Goal: Task Accomplishment & Management: Use online tool/utility

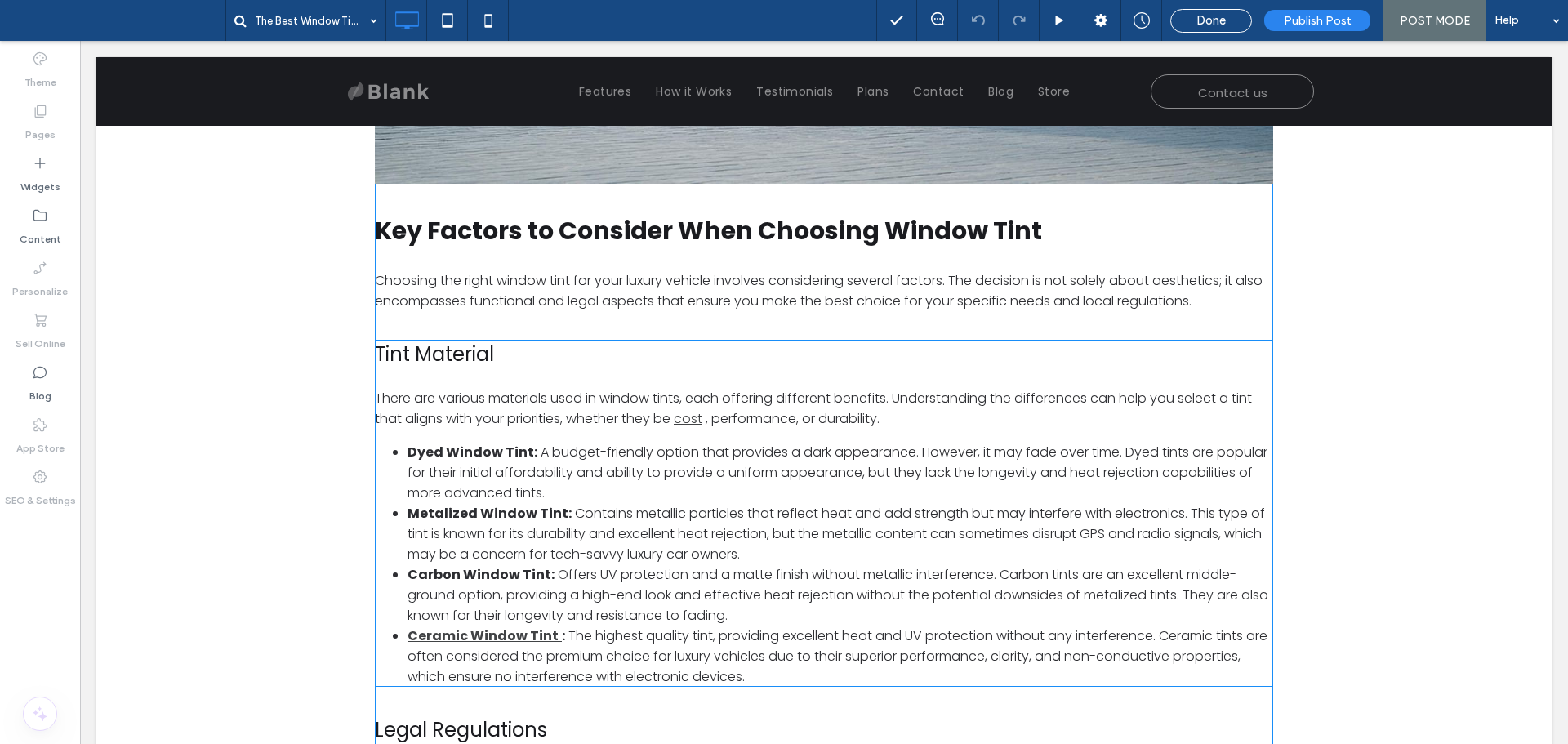
scroll to position [1551, 0]
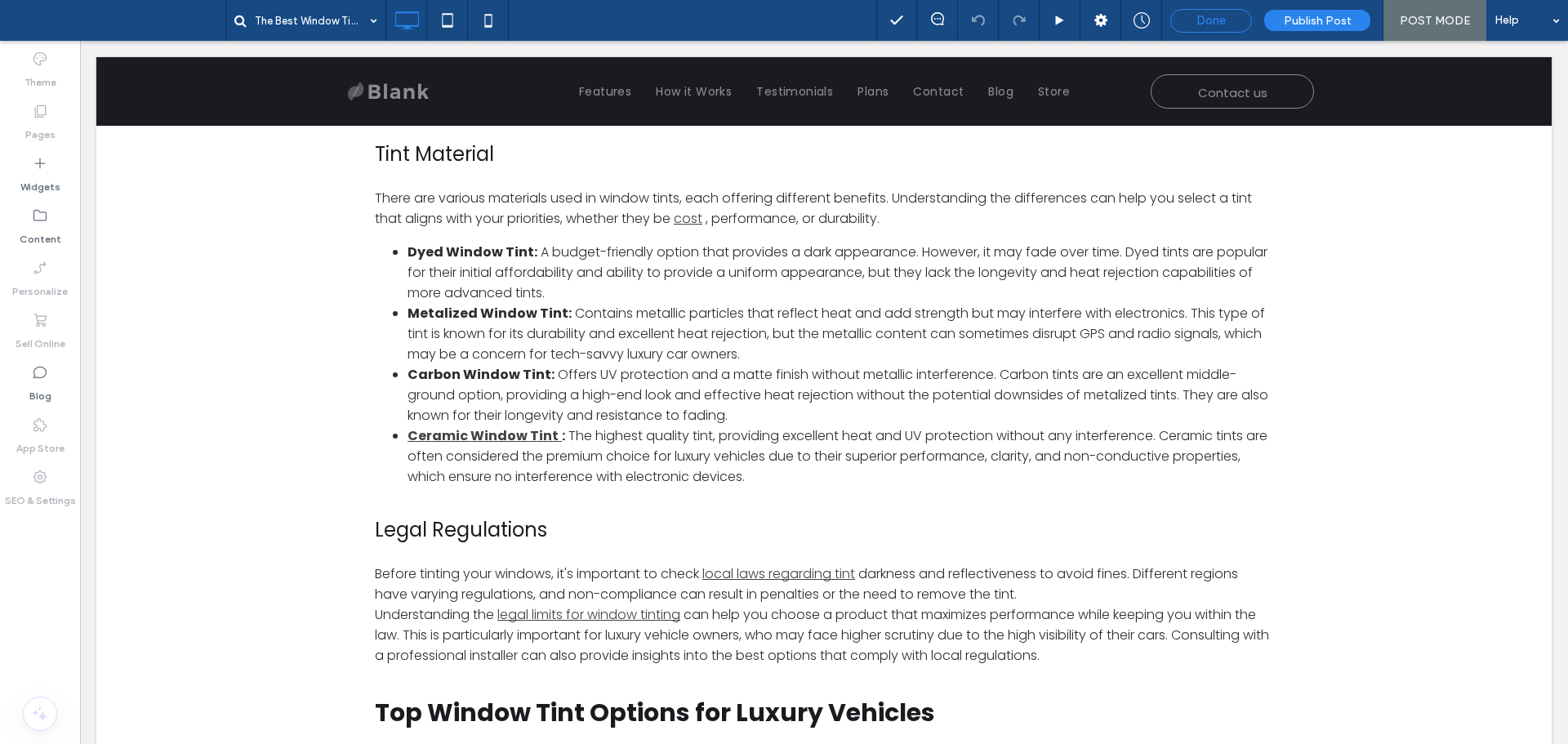
click at [1192, 11] on div "Done" at bounding box center [1210, 21] width 81 height 23
click at [1196, 25] on div "Done" at bounding box center [1210, 21] width 80 height 14
click at [0, 0] on div at bounding box center [0, 0] width 0 height 0
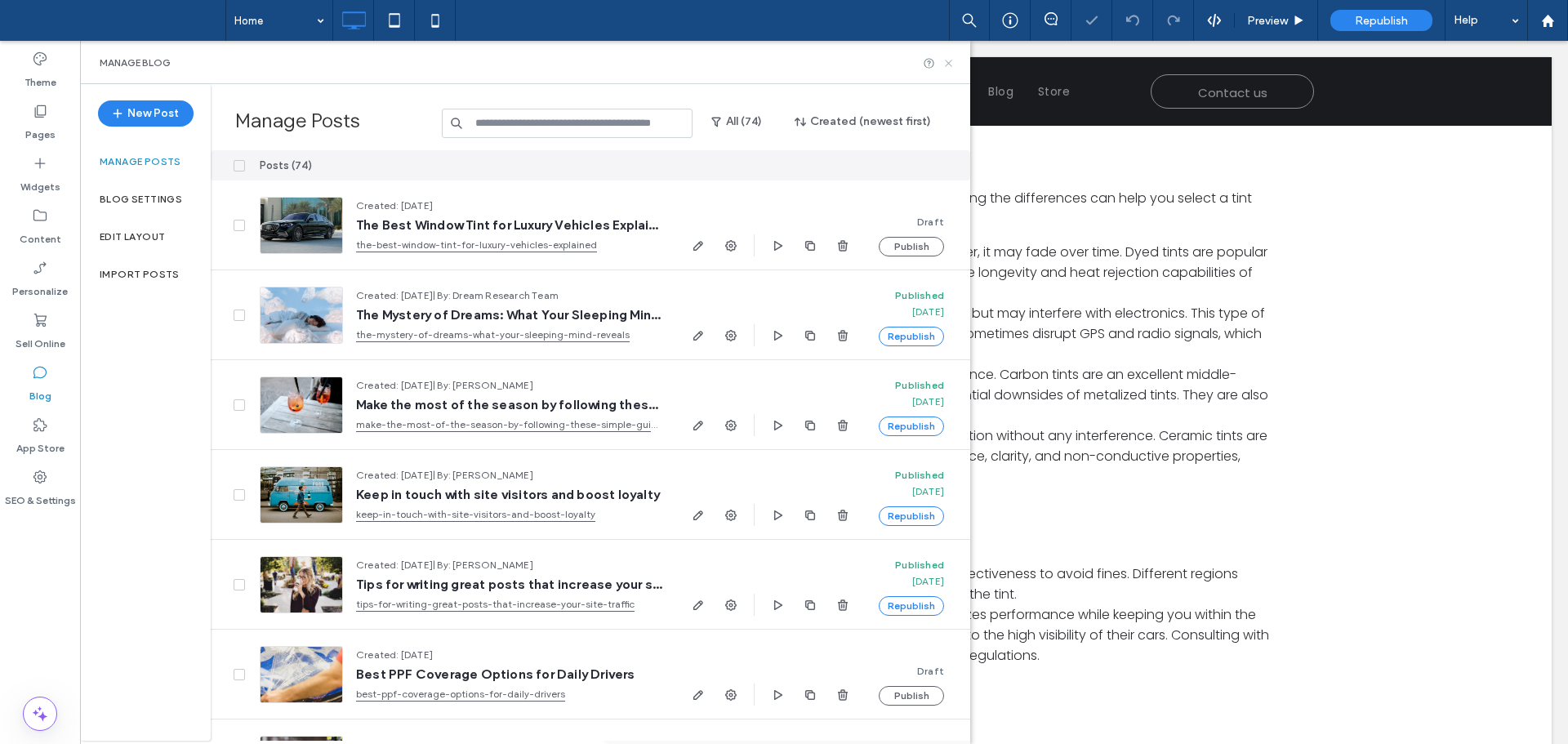
click at [944, 63] on icon at bounding box center [949, 63] width 13 height 13
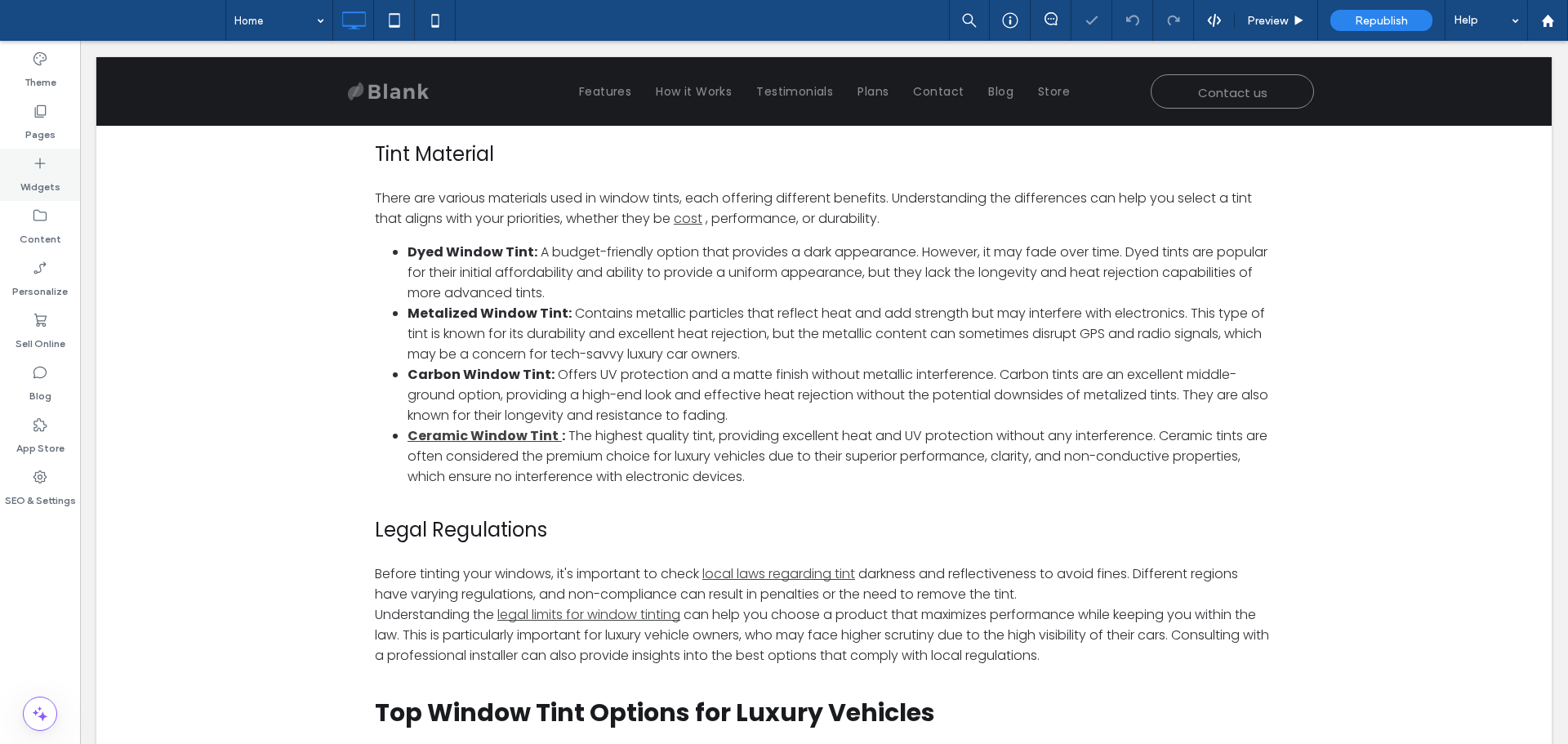
click at [45, 181] on label "Widgets" at bounding box center [40, 183] width 40 height 23
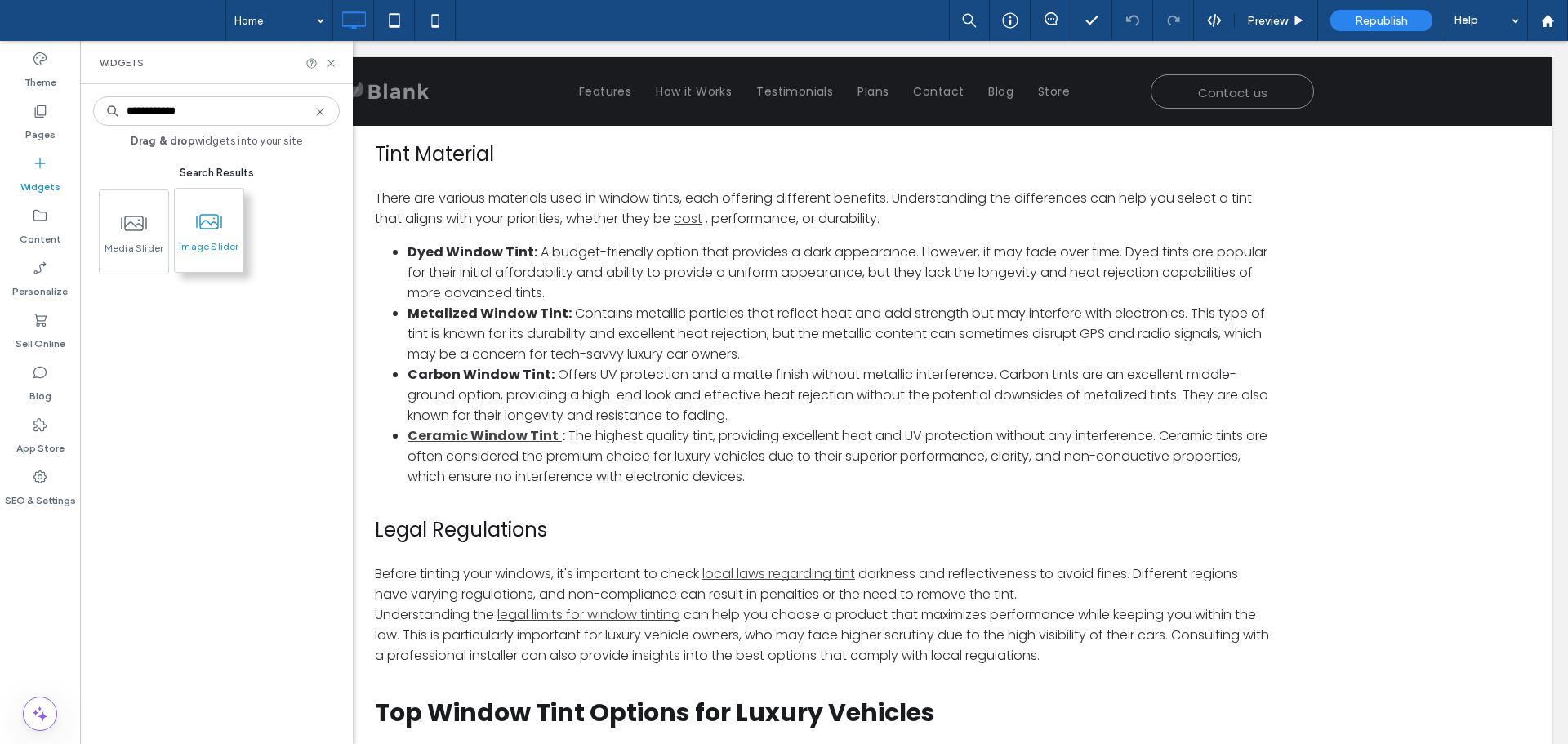
type input "**********"
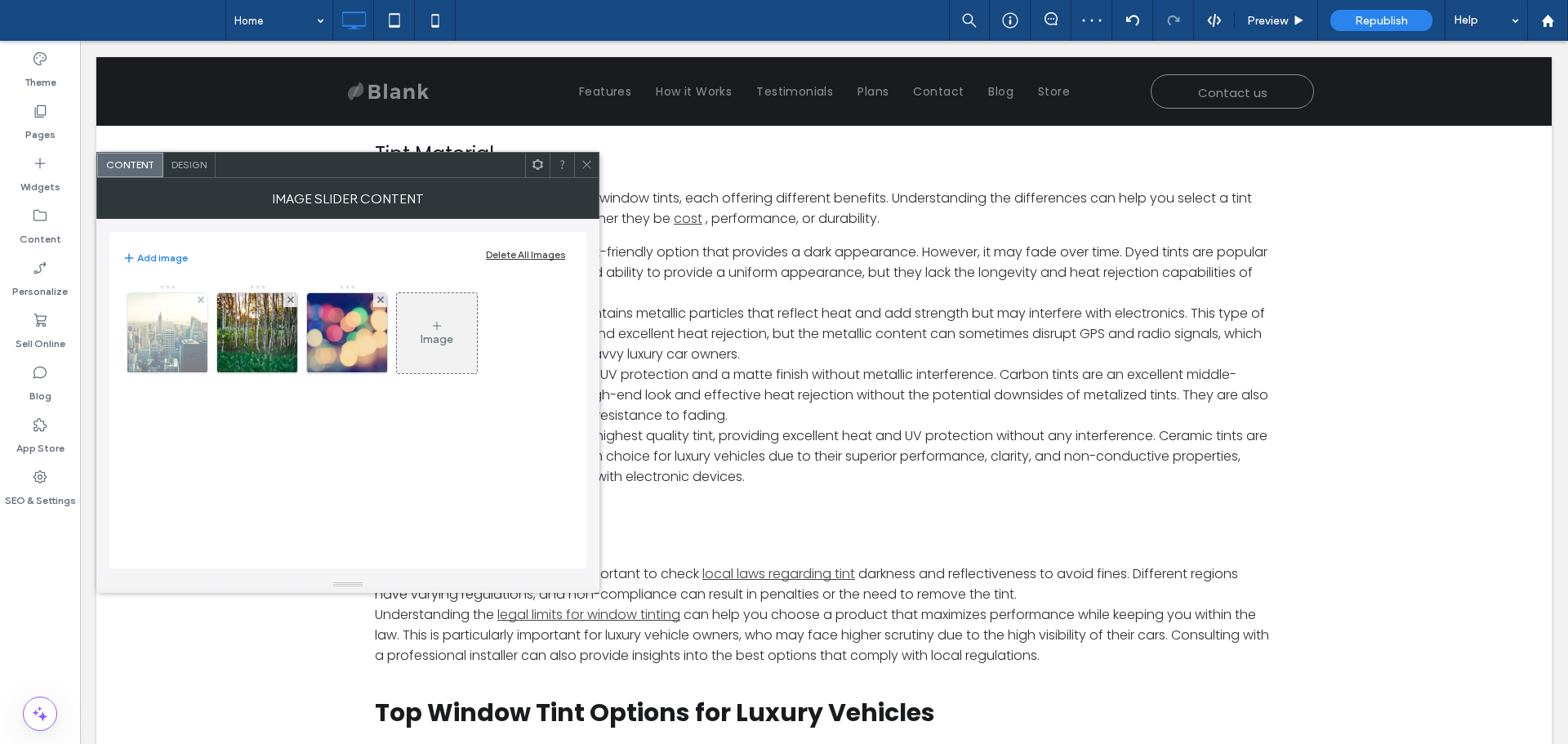
click at [173, 330] on img at bounding box center [167, 333] width 170 height 80
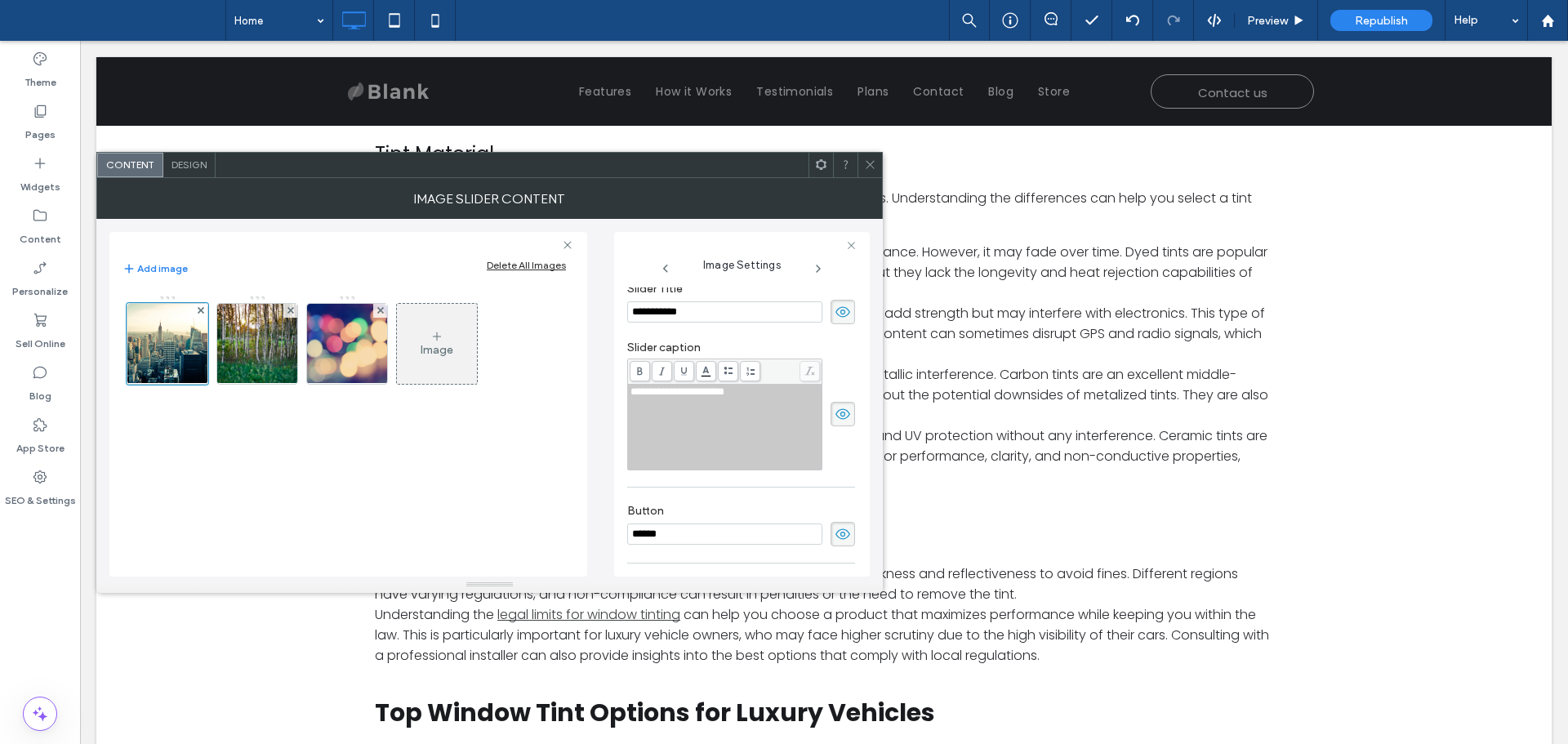
scroll to position [402, 0]
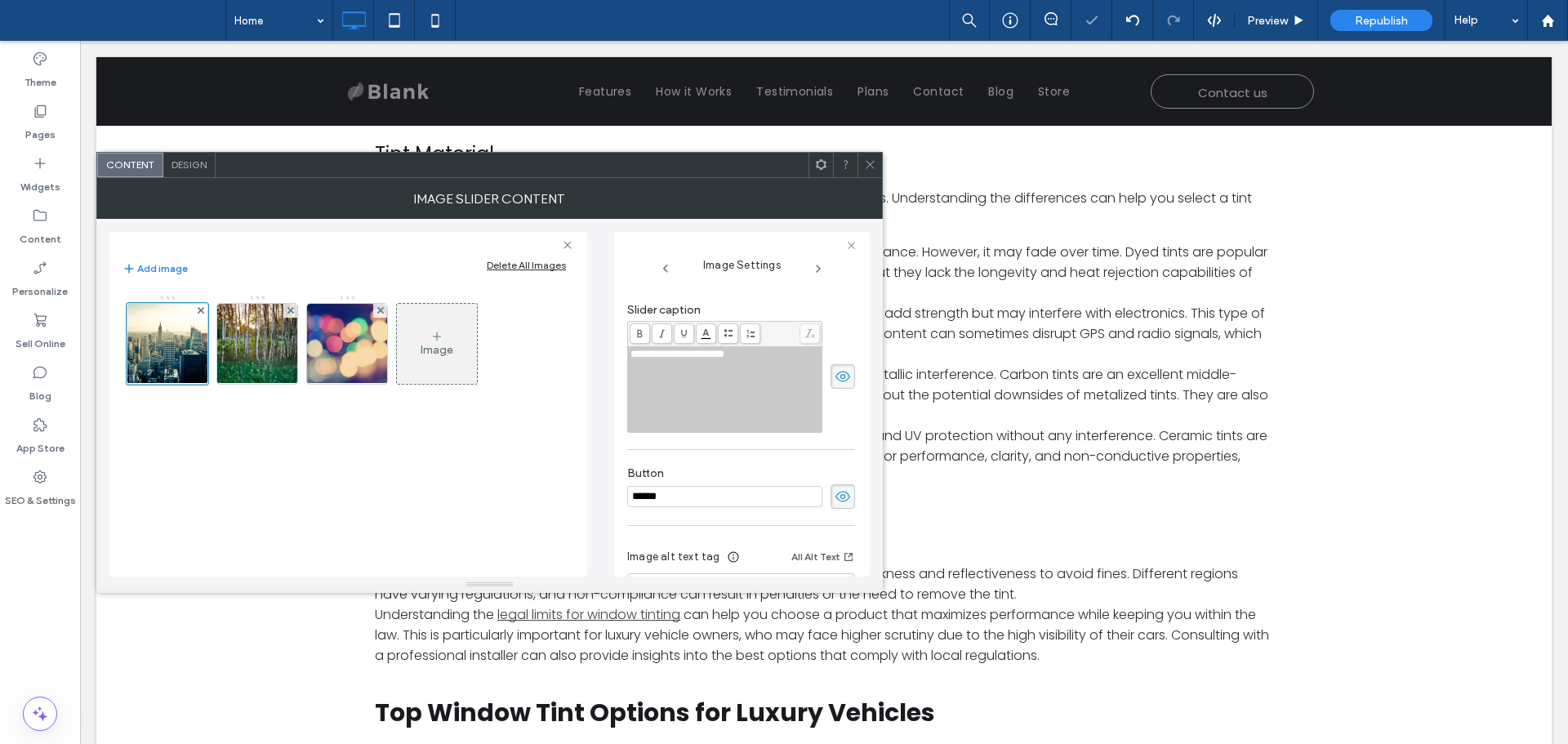
click at [868, 162] on use at bounding box center [869, 165] width 8 height 8
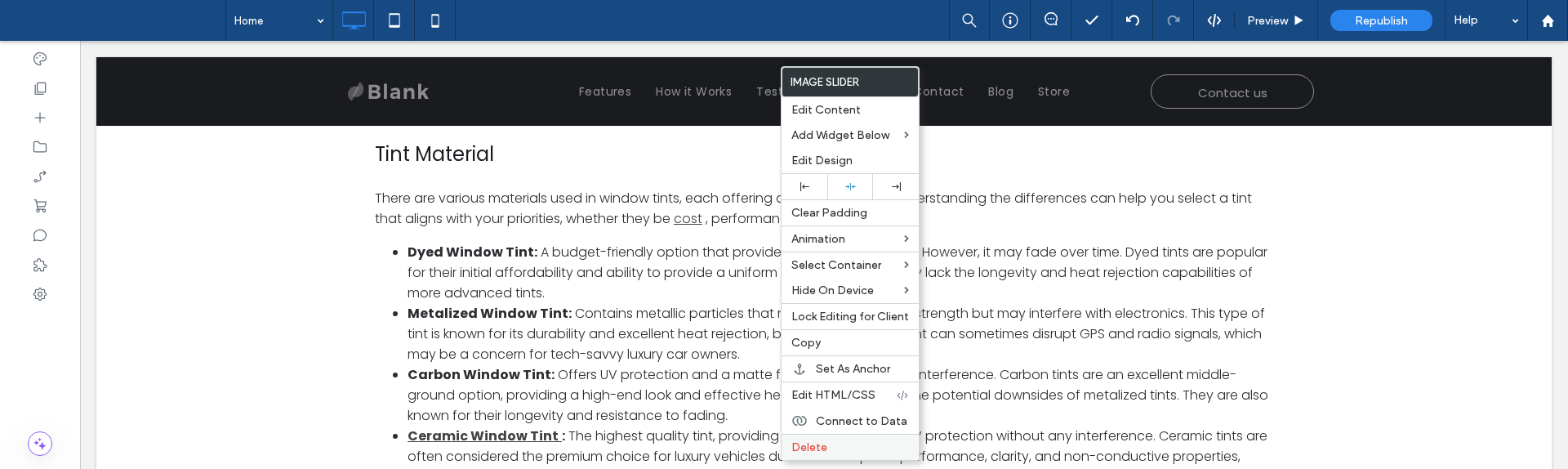
click at [838, 443] on label "Delete" at bounding box center [850, 448] width 117 height 14
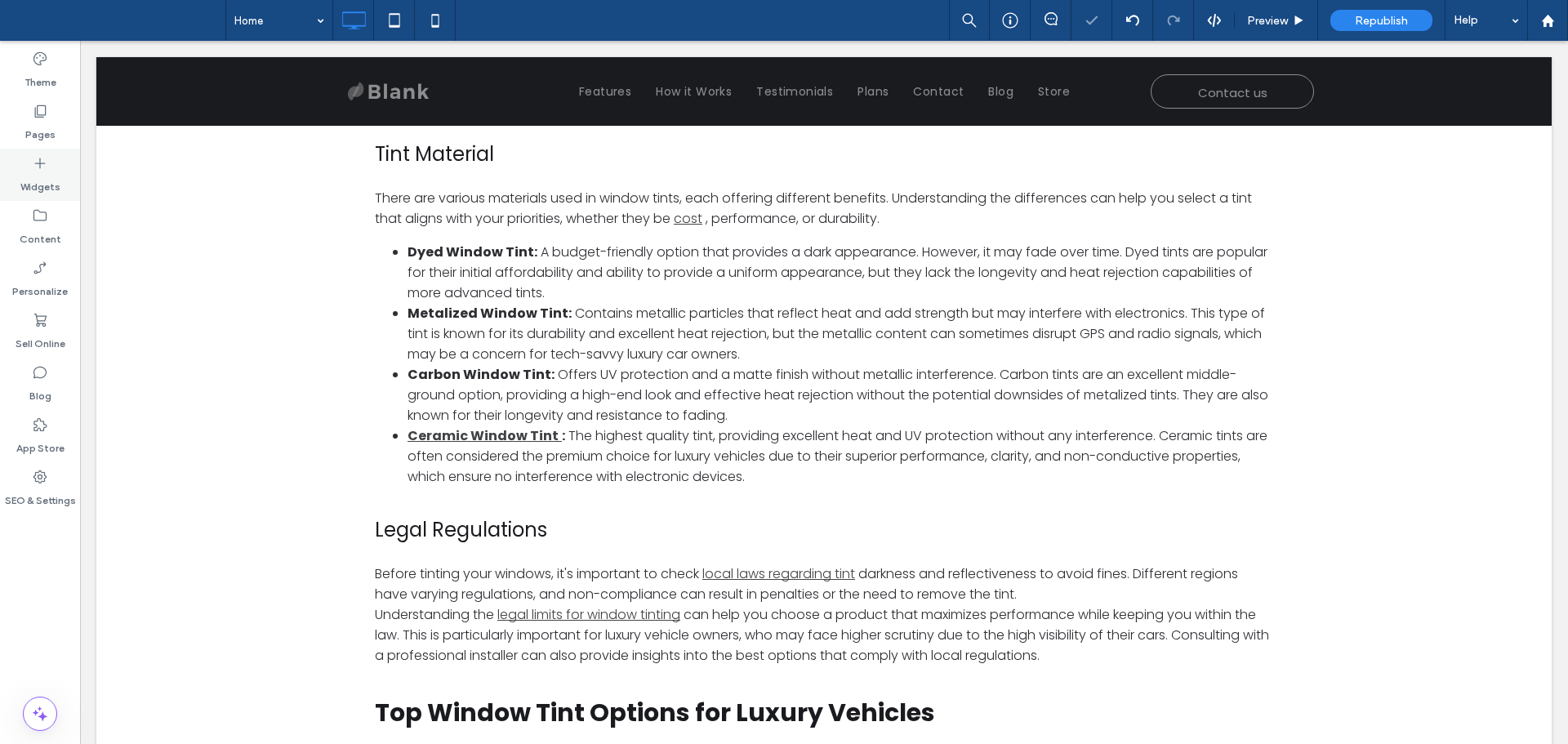
click at [44, 175] on label "Widgets" at bounding box center [40, 183] width 40 height 23
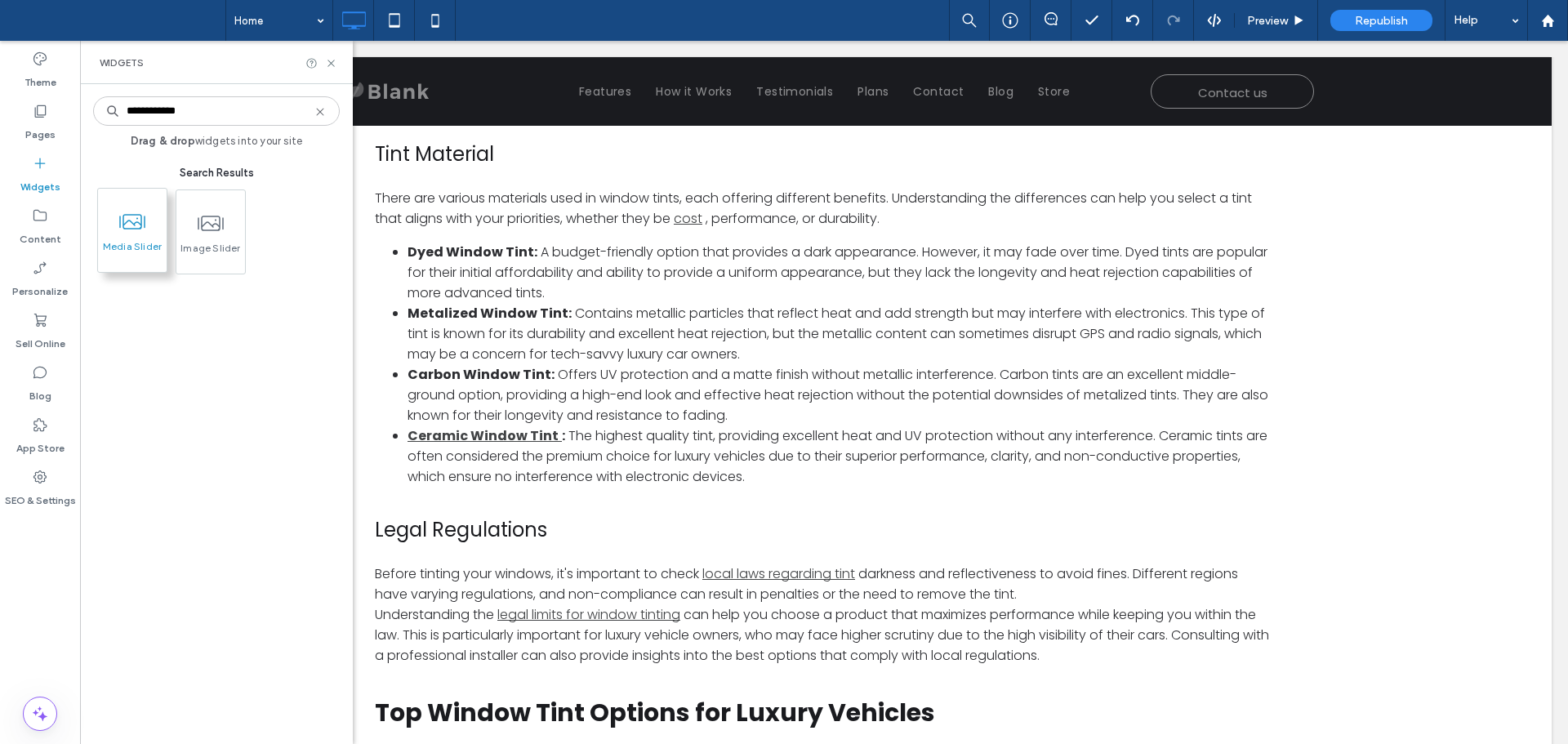
type input "**********"
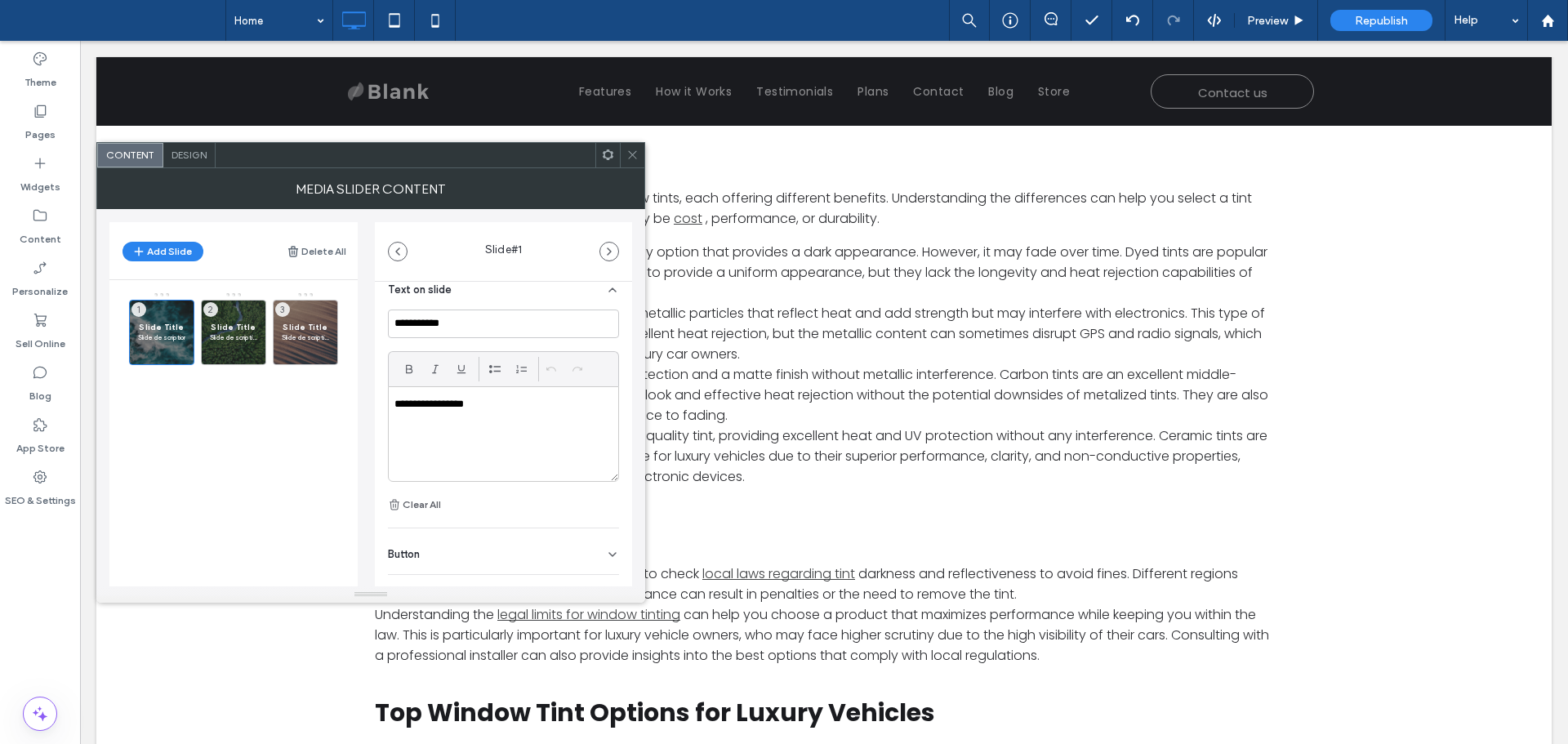
scroll to position [429, 0]
click at [627, 146] on span at bounding box center [632, 155] width 13 height 24
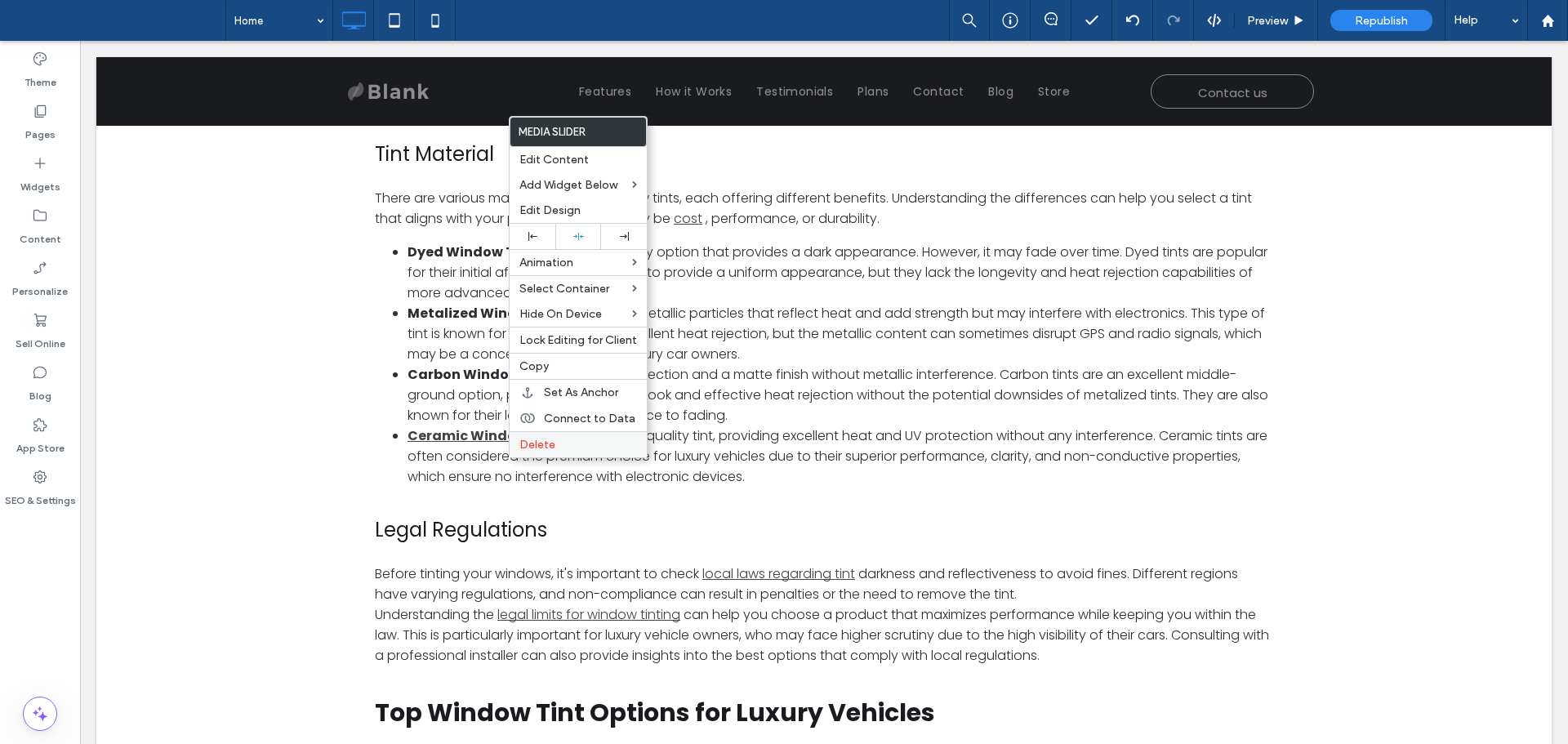
click at [593, 438] on label "Delete" at bounding box center [578, 444] width 117 height 14
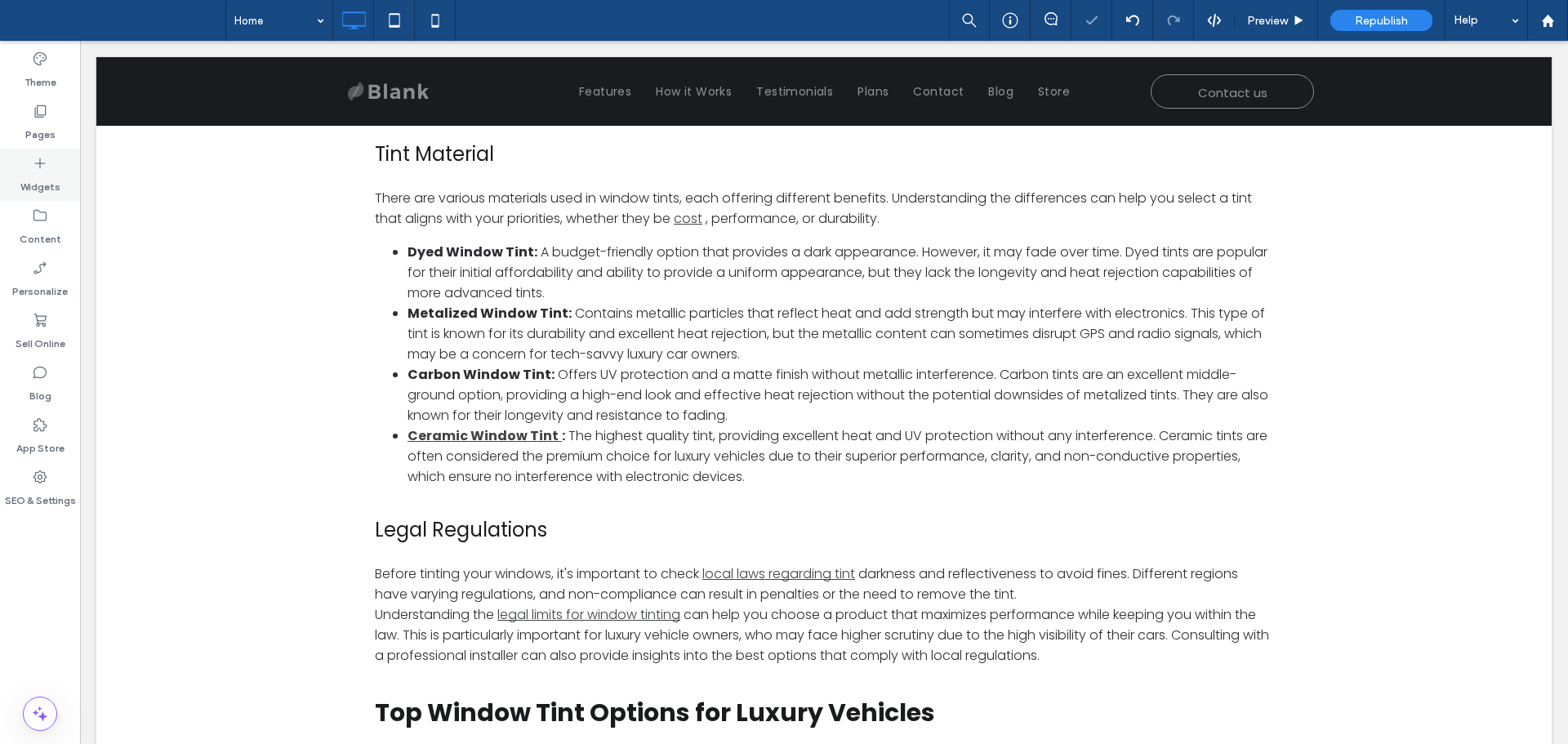
click at [52, 177] on label "Widgets" at bounding box center [40, 183] width 40 height 23
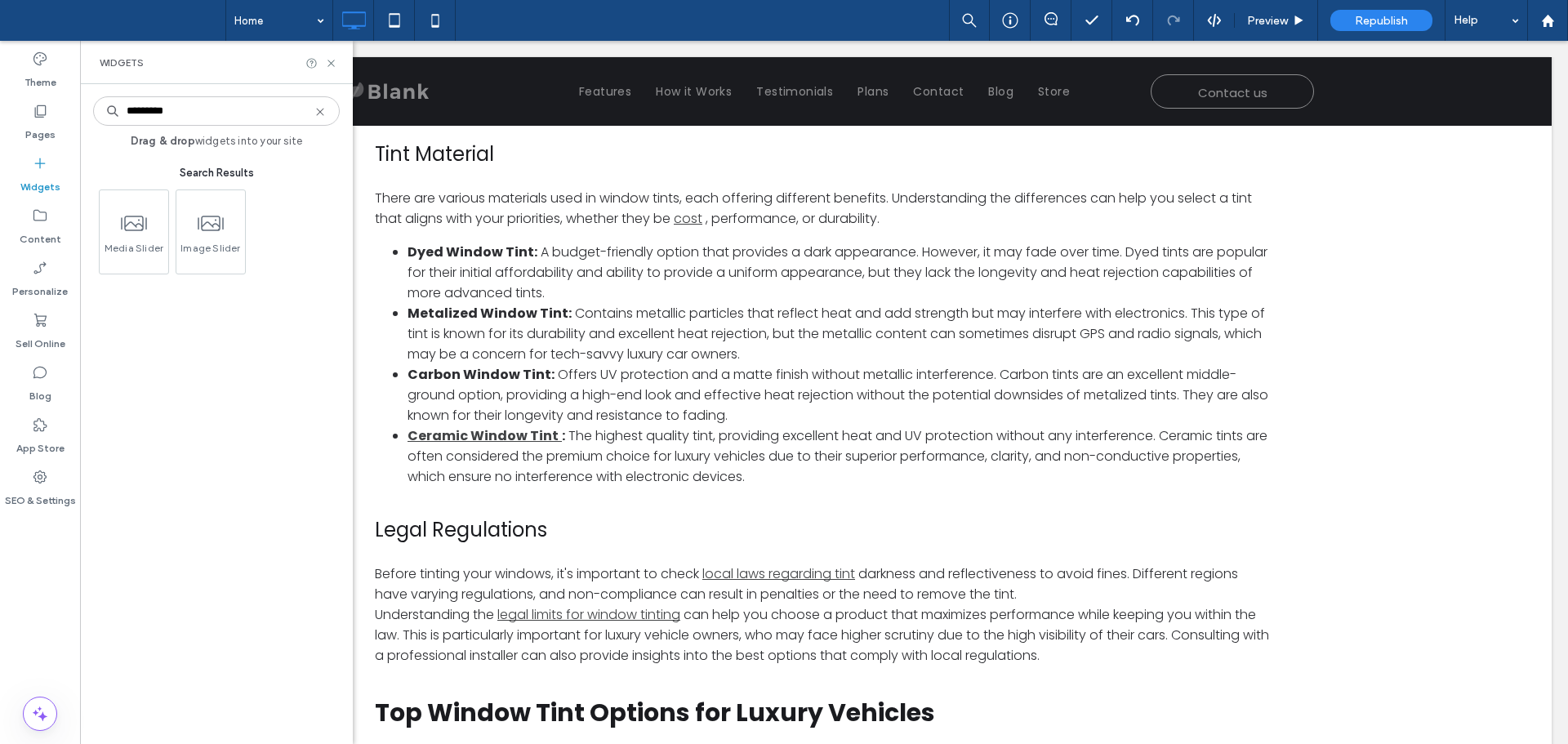
type input "*********"
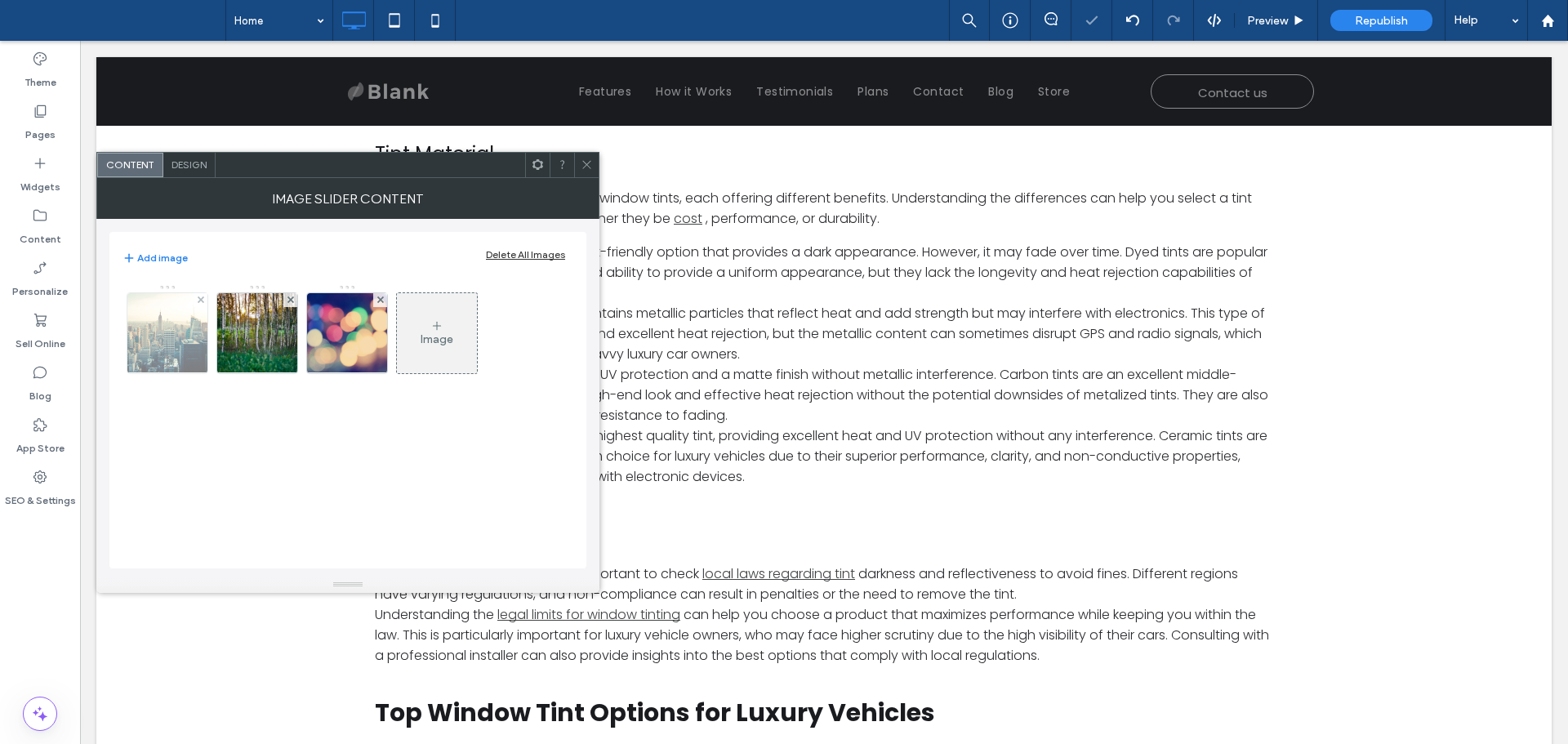
click at [172, 337] on img at bounding box center [167, 333] width 170 height 80
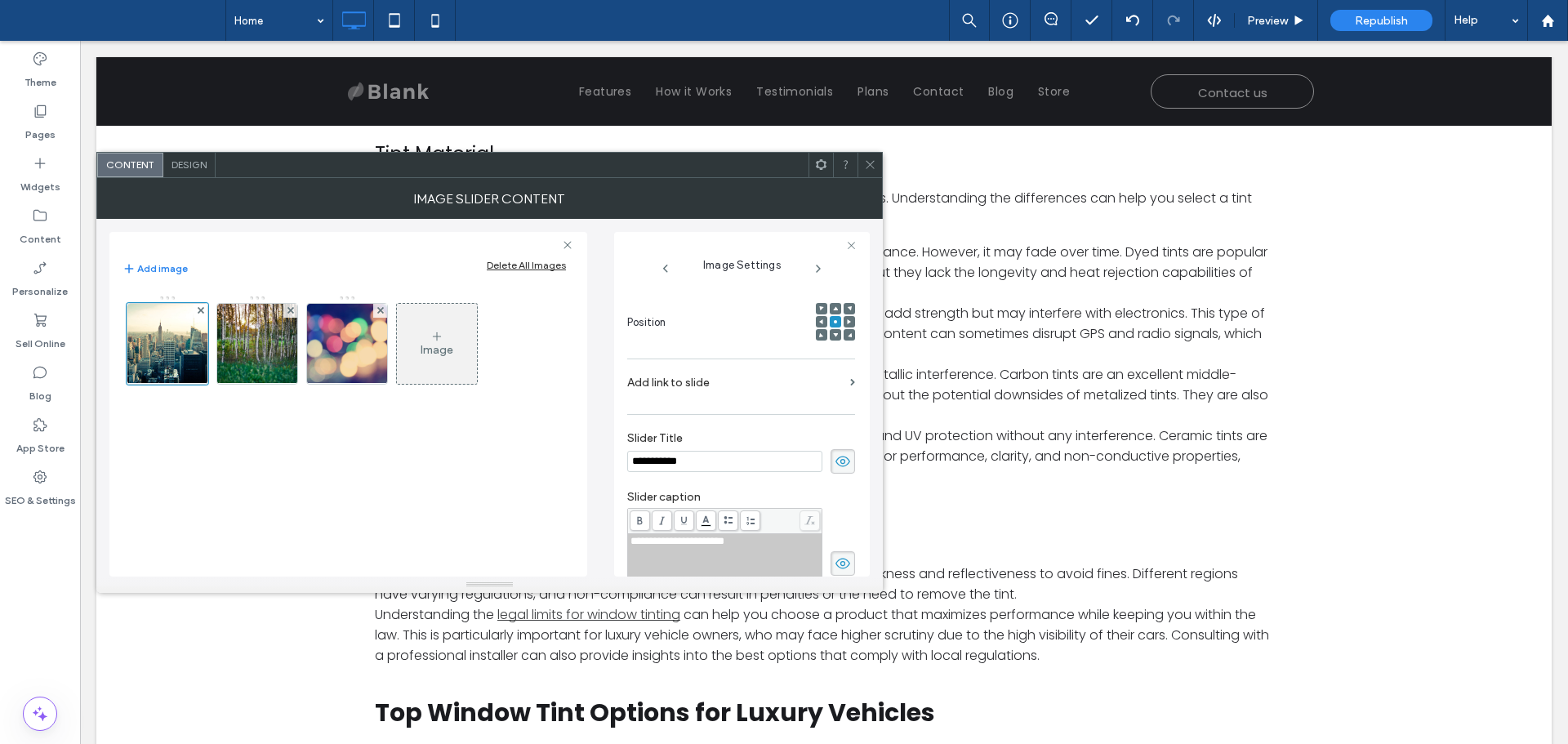
scroll to position [245, 0]
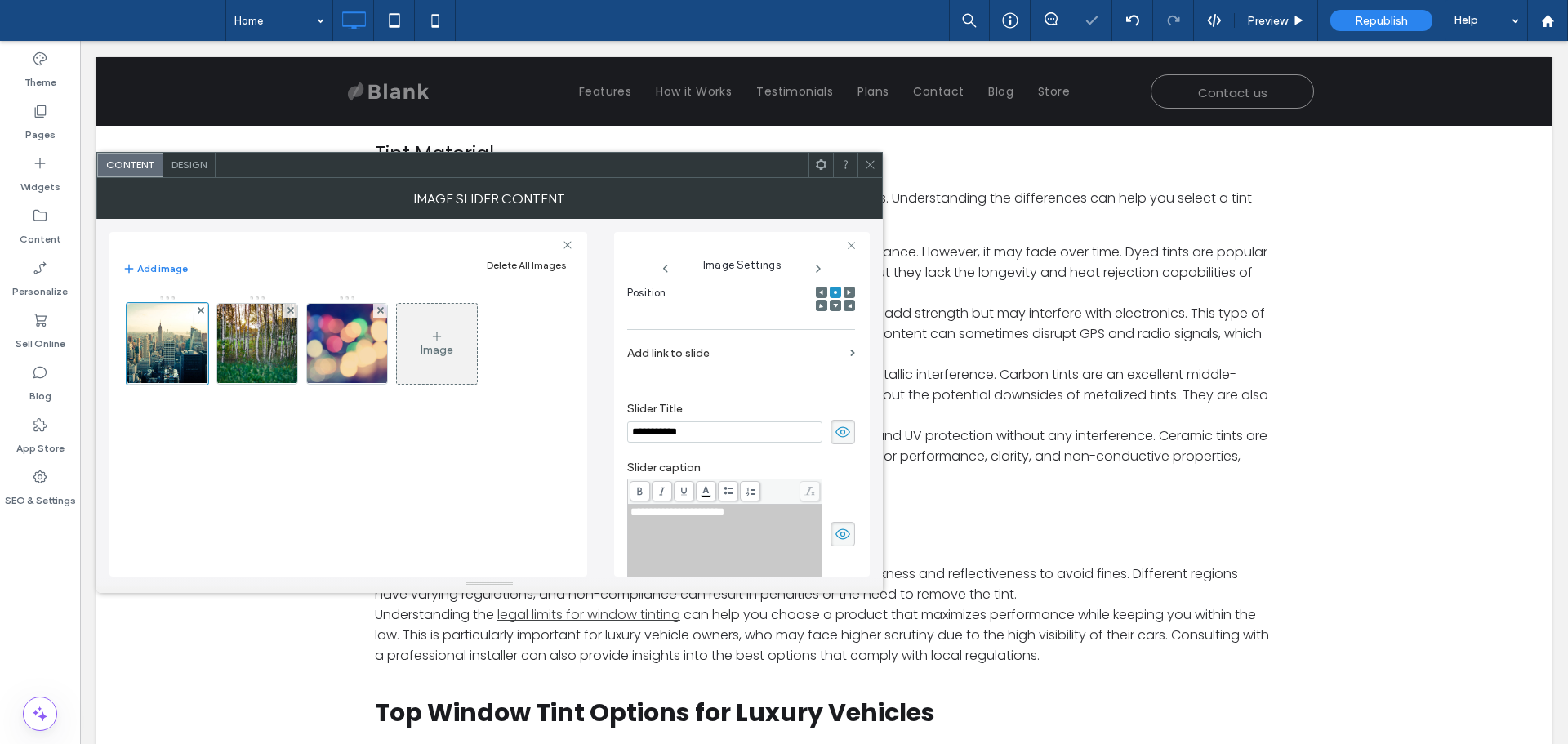
drag, startPoint x: 847, startPoint y: 426, endPoint x: 822, endPoint y: 427, distance: 25.0
click at [843, 426] on div "**********" at bounding box center [742, 431] width 230 height 289
click at [835, 431] on icon at bounding box center [843, 432] width 16 height 18
click at [835, 434] on use at bounding box center [843, 432] width 14 height 13
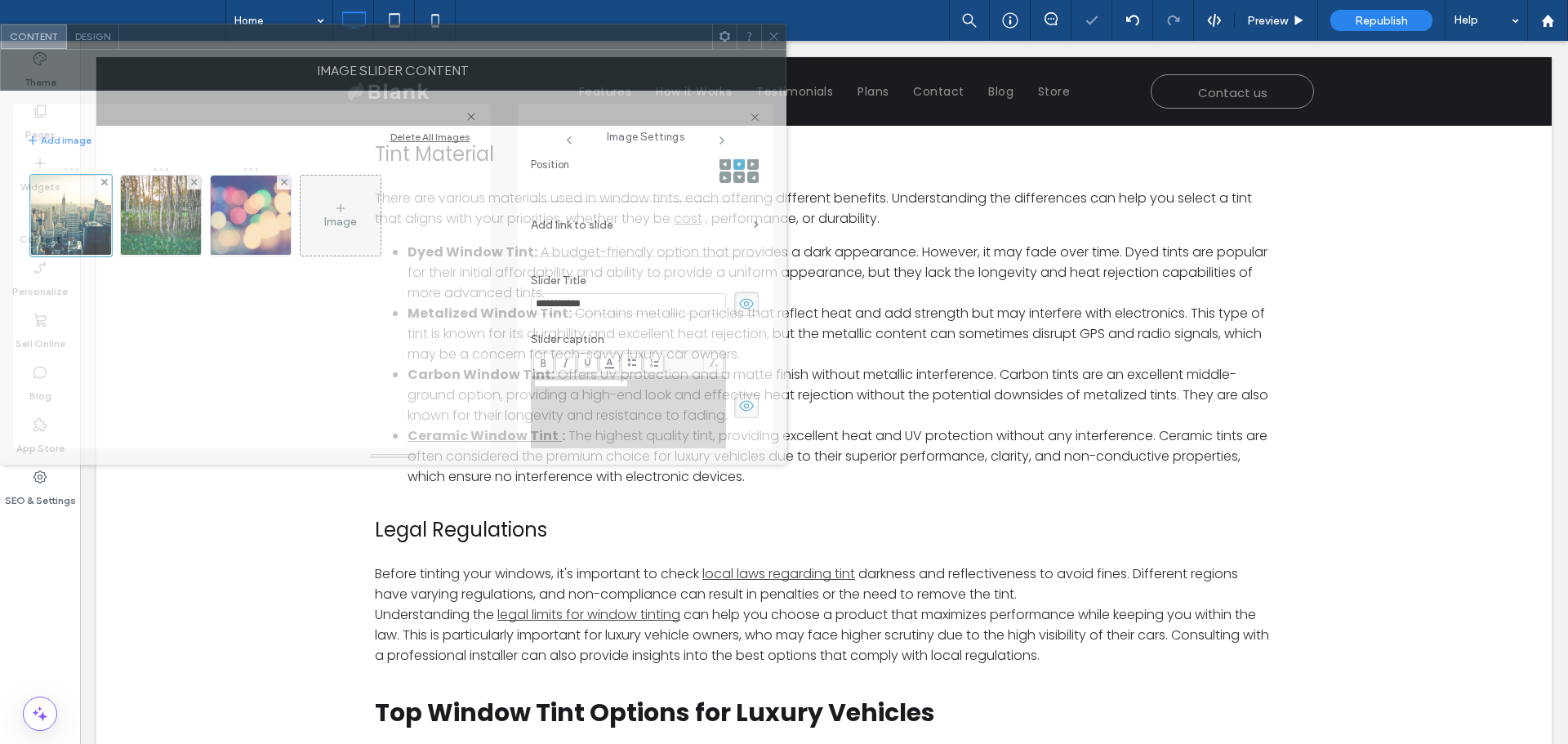
drag, startPoint x: 735, startPoint y: 165, endPoint x: 324, endPoint y: 38, distance: 430.2
click at [324, 38] on div at bounding box center [415, 36] width 593 height 24
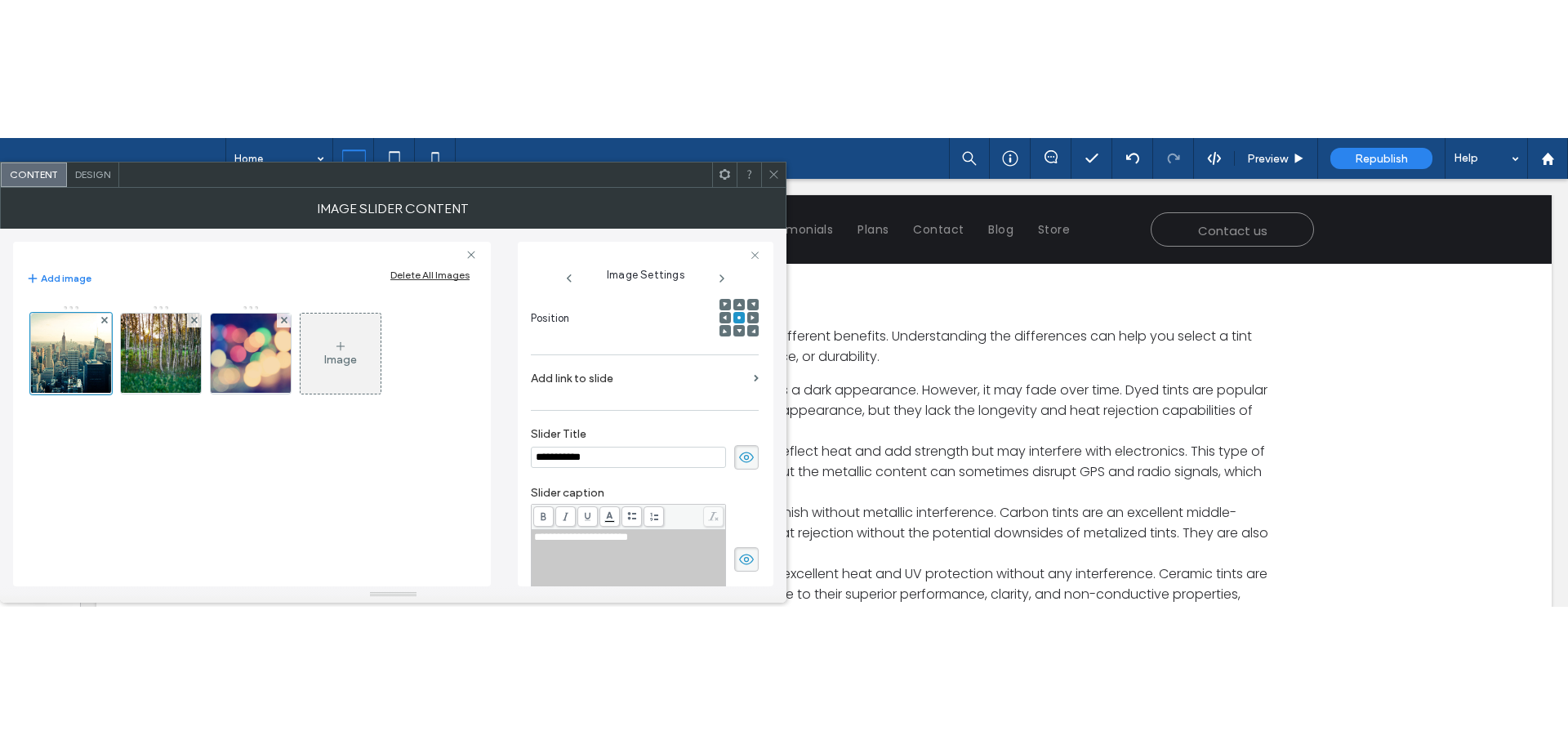
scroll to position [221, 0]
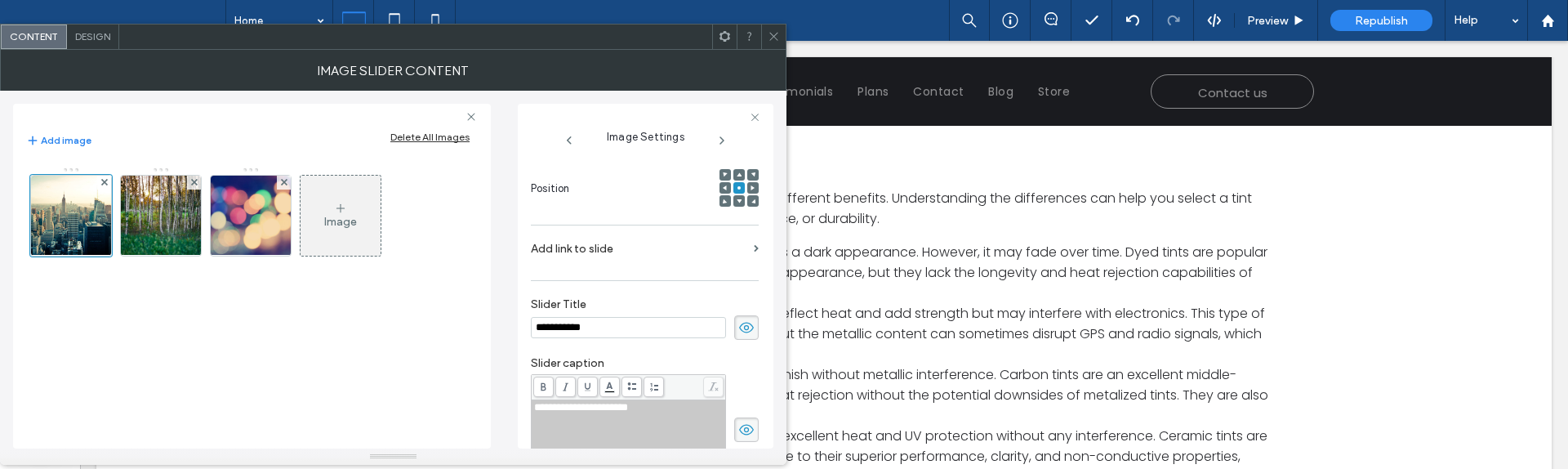
click at [601, 327] on input "**********" at bounding box center [628, 328] width 195 height 21
click at [474, 359] on div "Image" at bounding box center [251, 299] width 452 height 282
click at [631, 323] on input "**********" at bounding box center [628, 328] width 195 height 21
type input "**********"
click at [494, 371] on div "**********" at bounding box center [394, 269] width 760 height 358
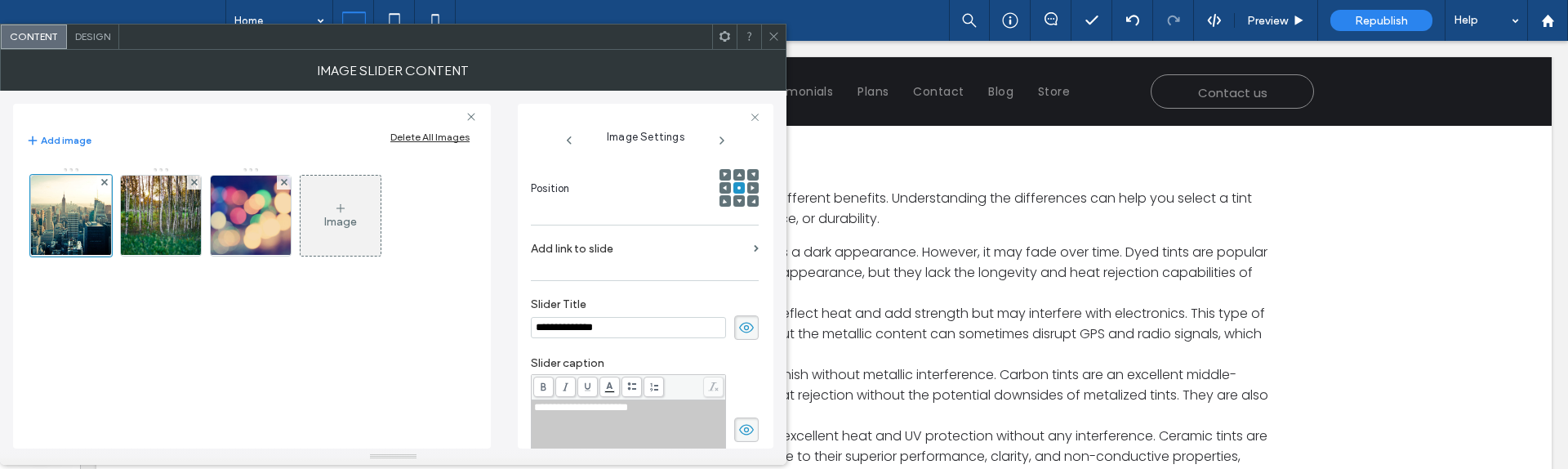
click at [773, 35] on use at bounding box center [773, 37] width 8 height 8
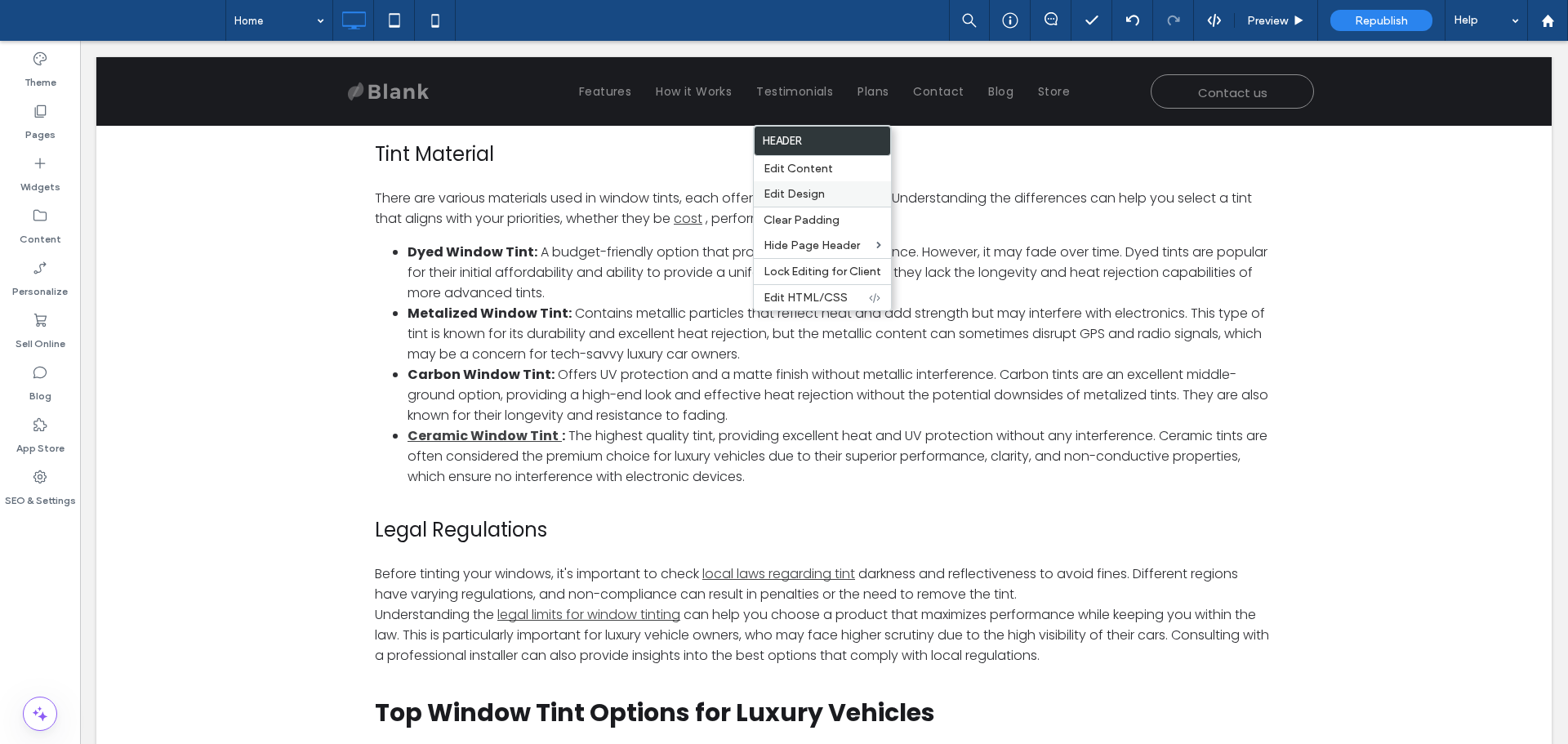
click at [808, 190] on span "Edit Design" at bounding box center [794, 194] width 61 height 14
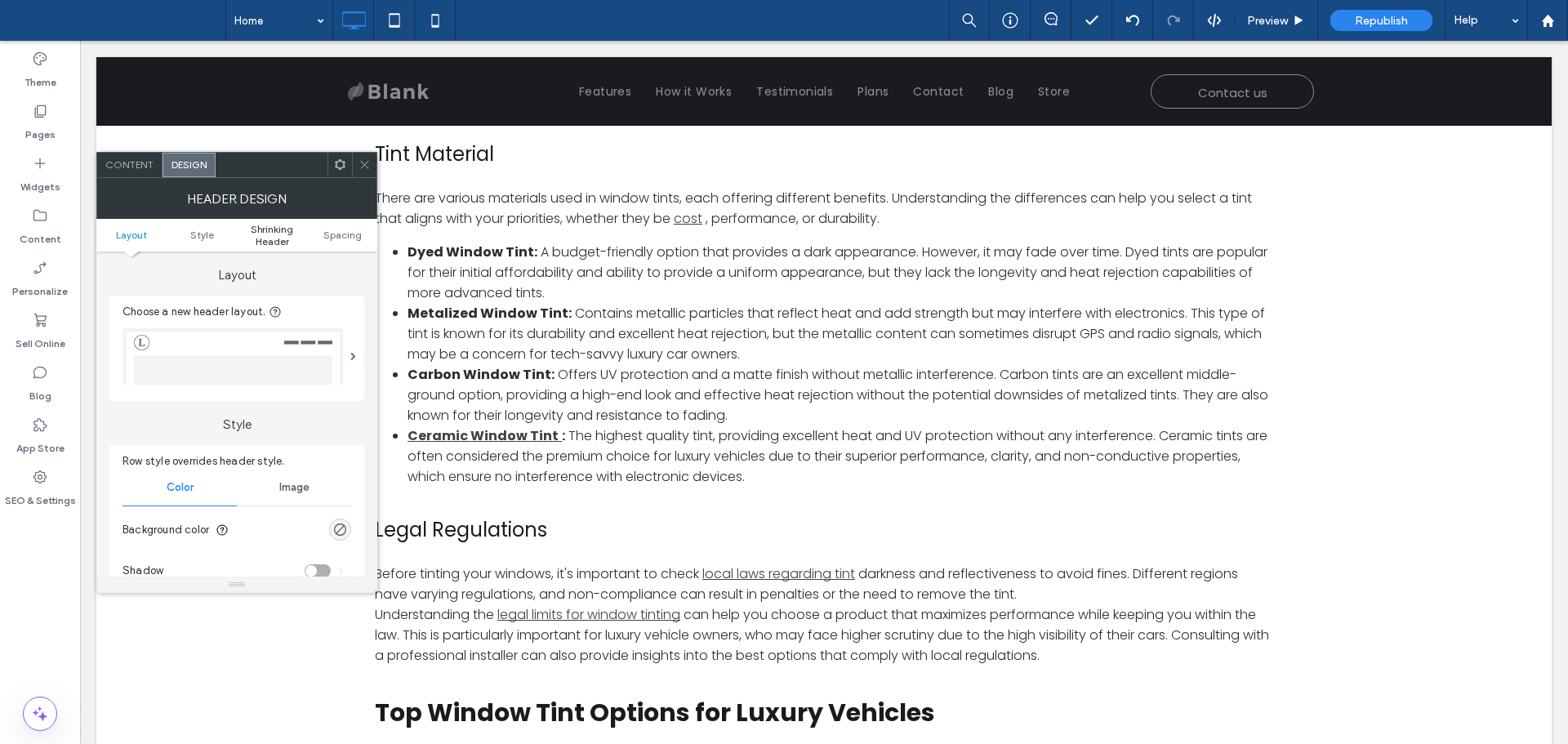
click at [270, 239] on span "Shrinking Header" at bounding box center [272, 234] width 71 height 24
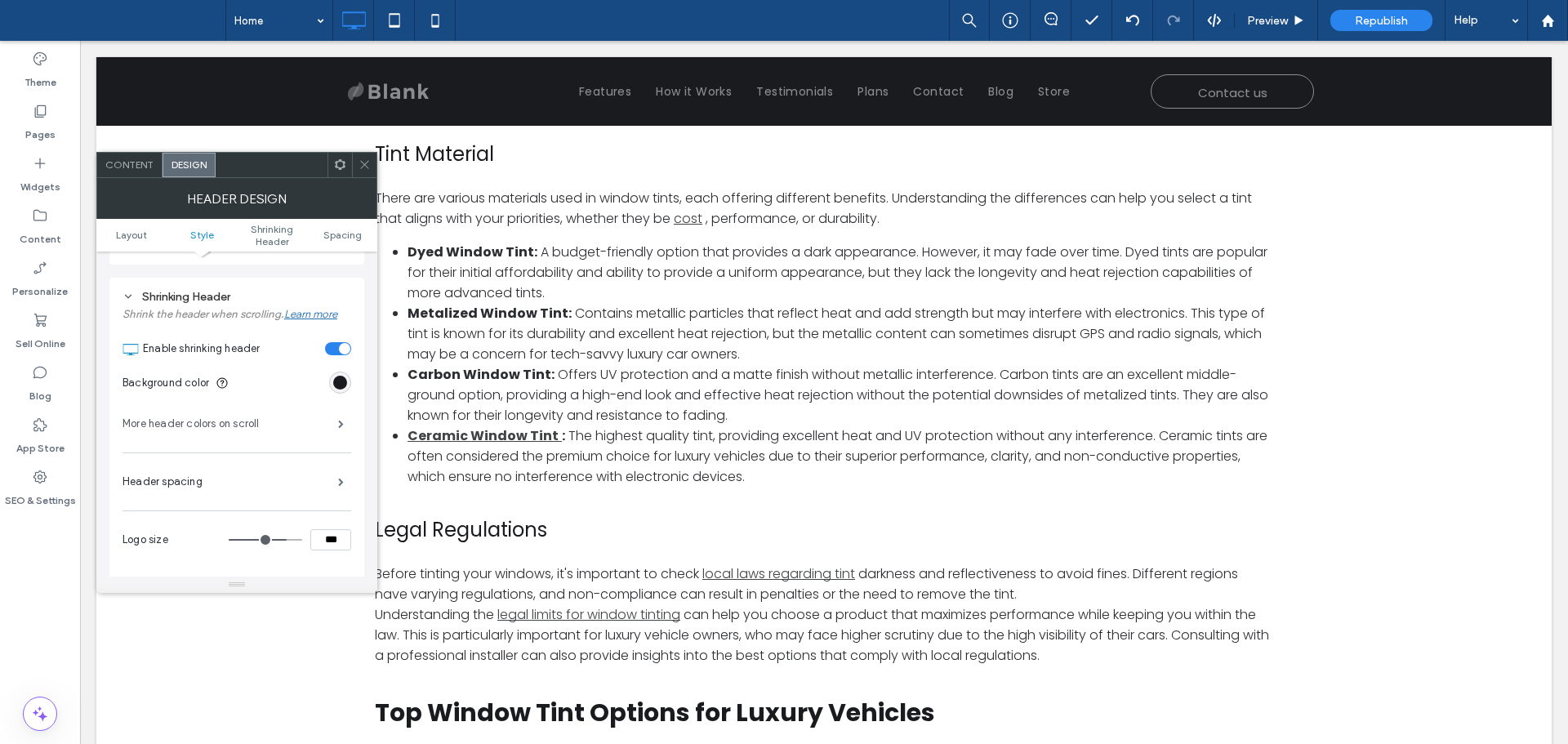
scroll to position [548, 0]
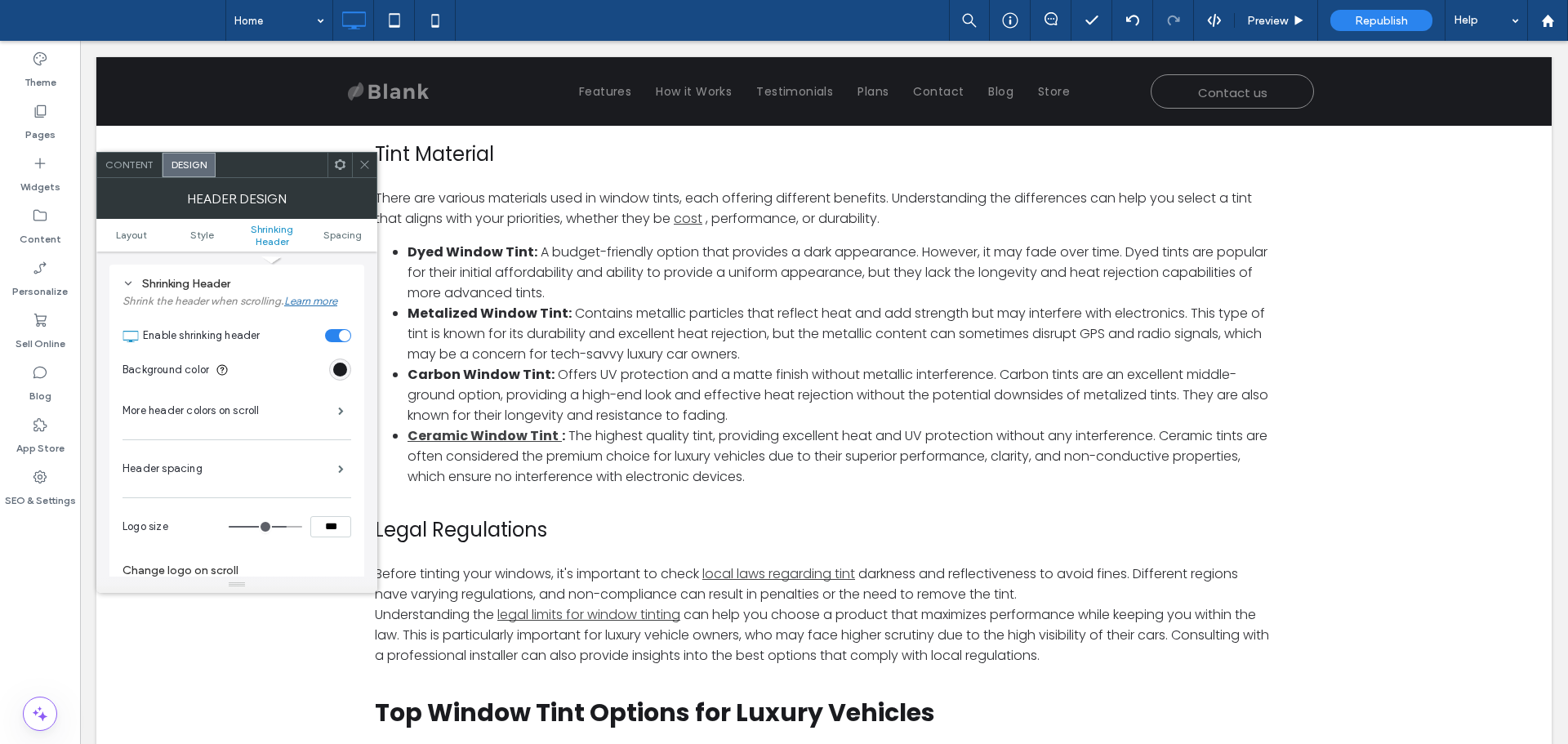
click at [336, 334] on div "toggle" at bounding box center [337, 335] width 26 height 13
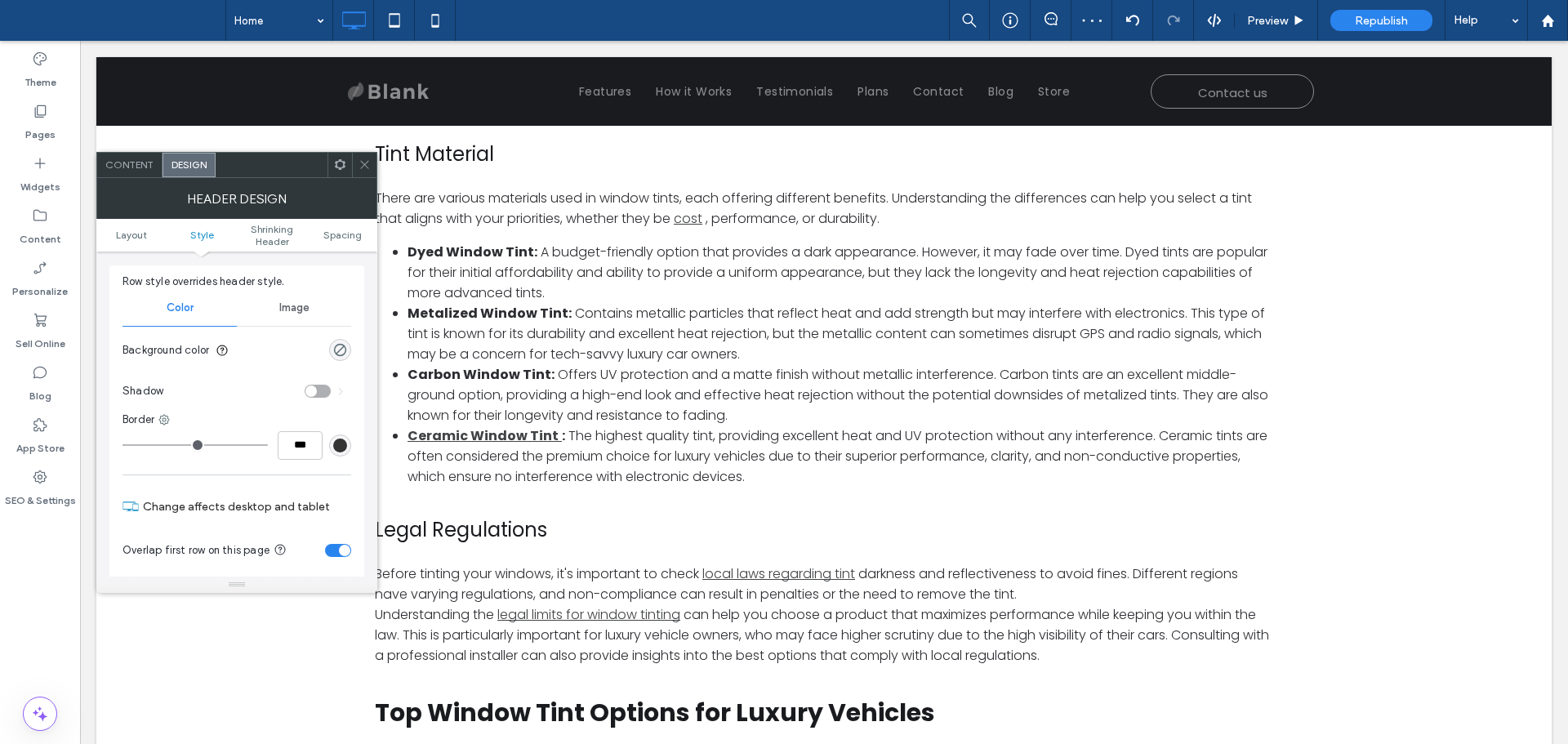
scroll to position [0, 0]
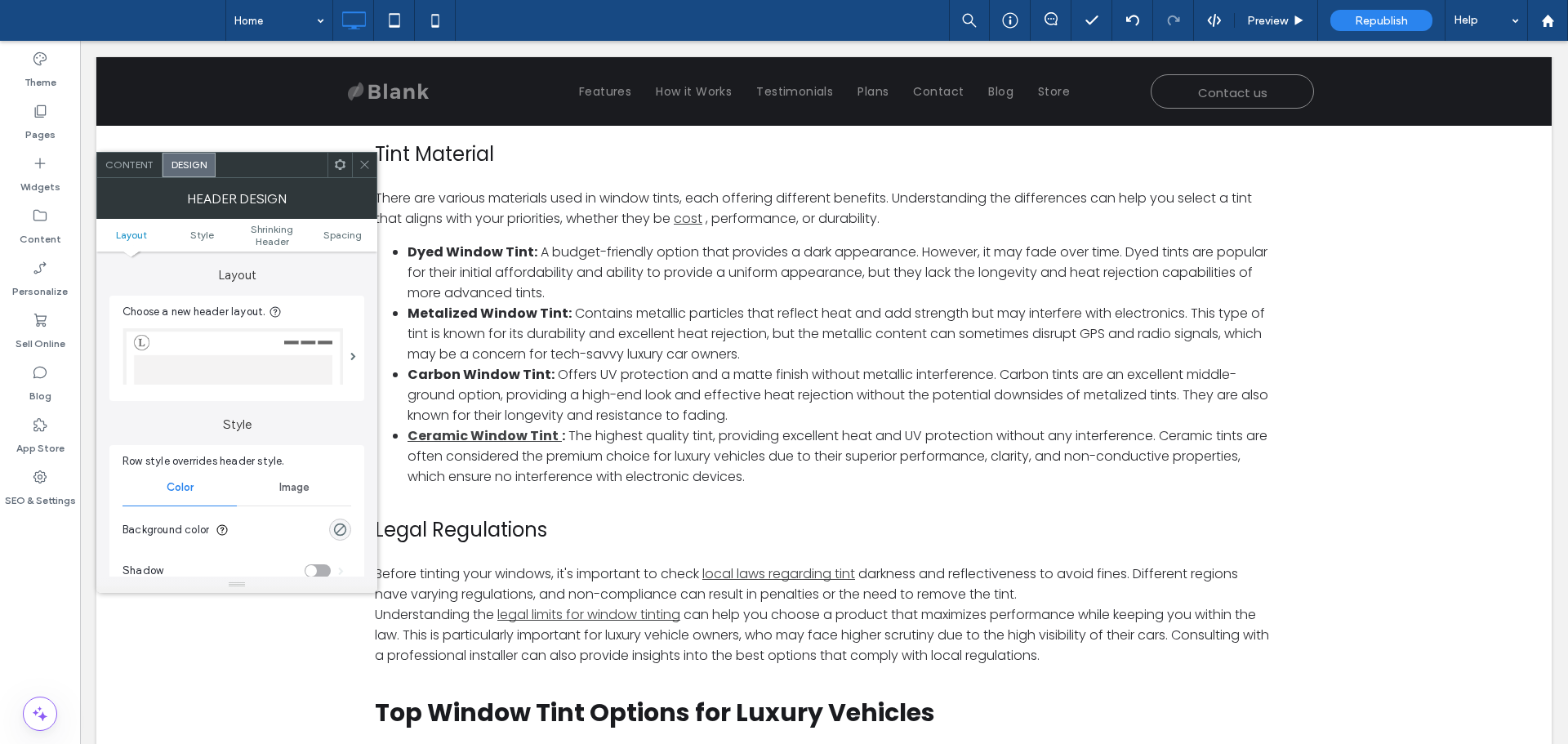
click at [362, 163] on use at bounding box center [364, 165] width 8 height 8
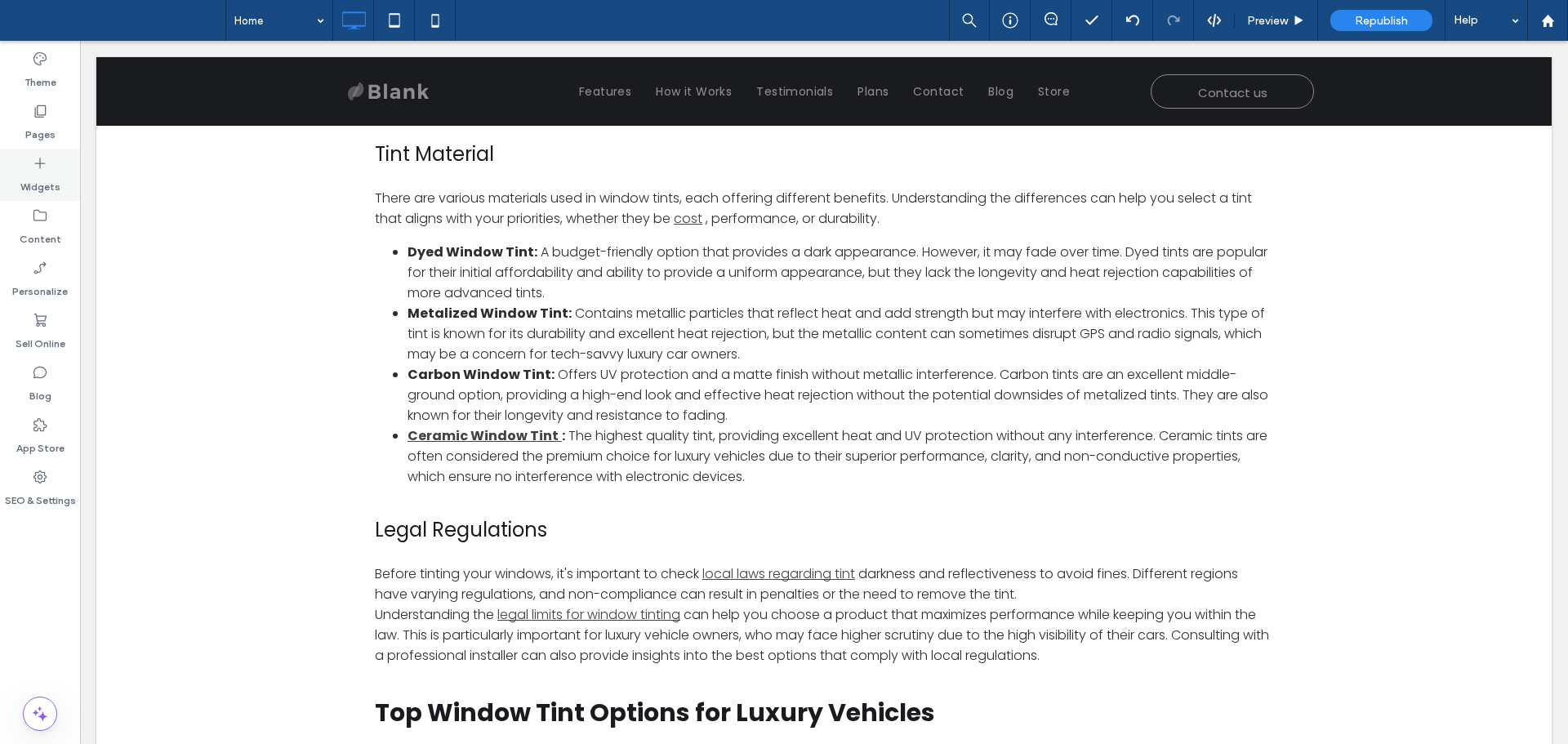
click at [34, 177] on label "Widgets" at bounding box center [40, 183] width 40 height 23
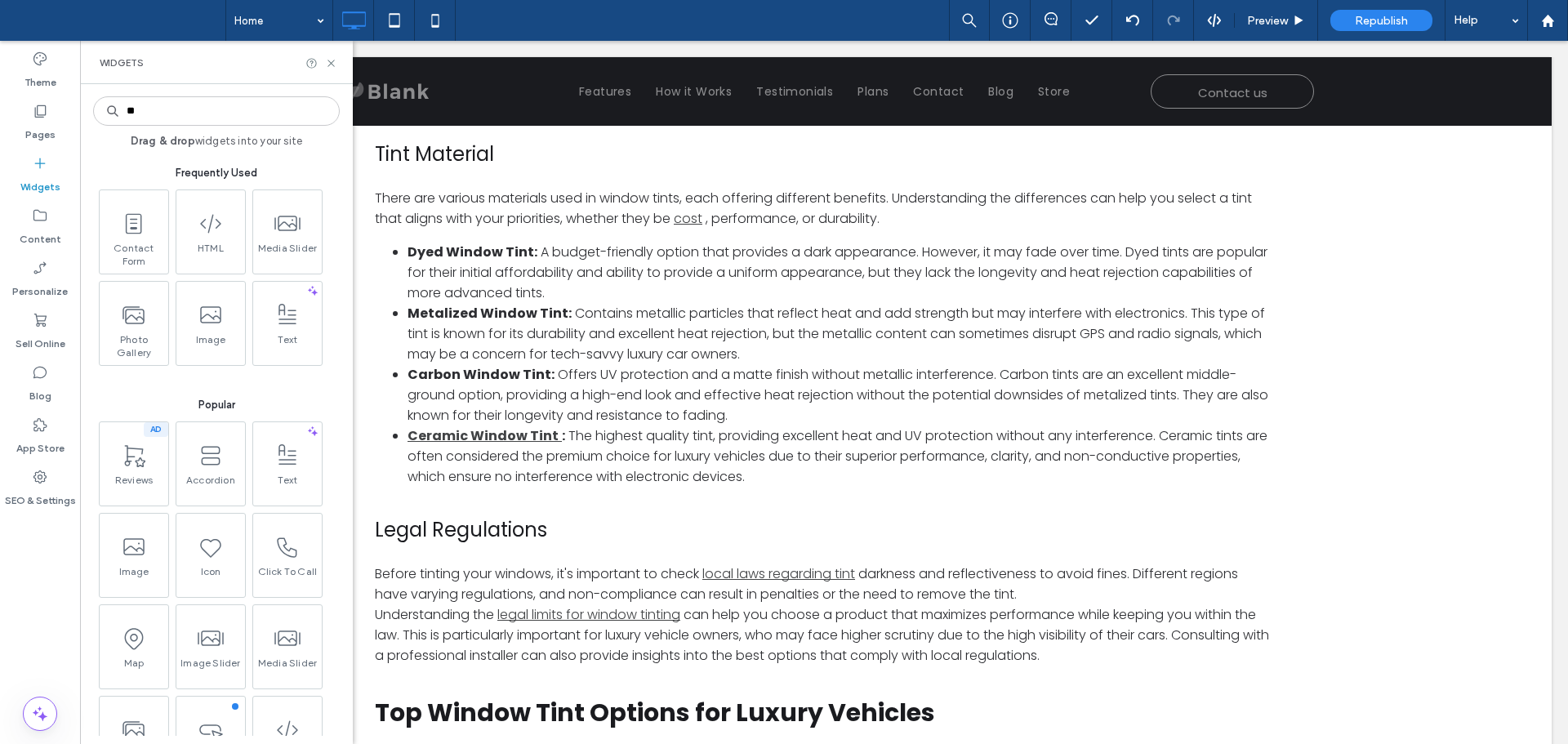
type input "***"
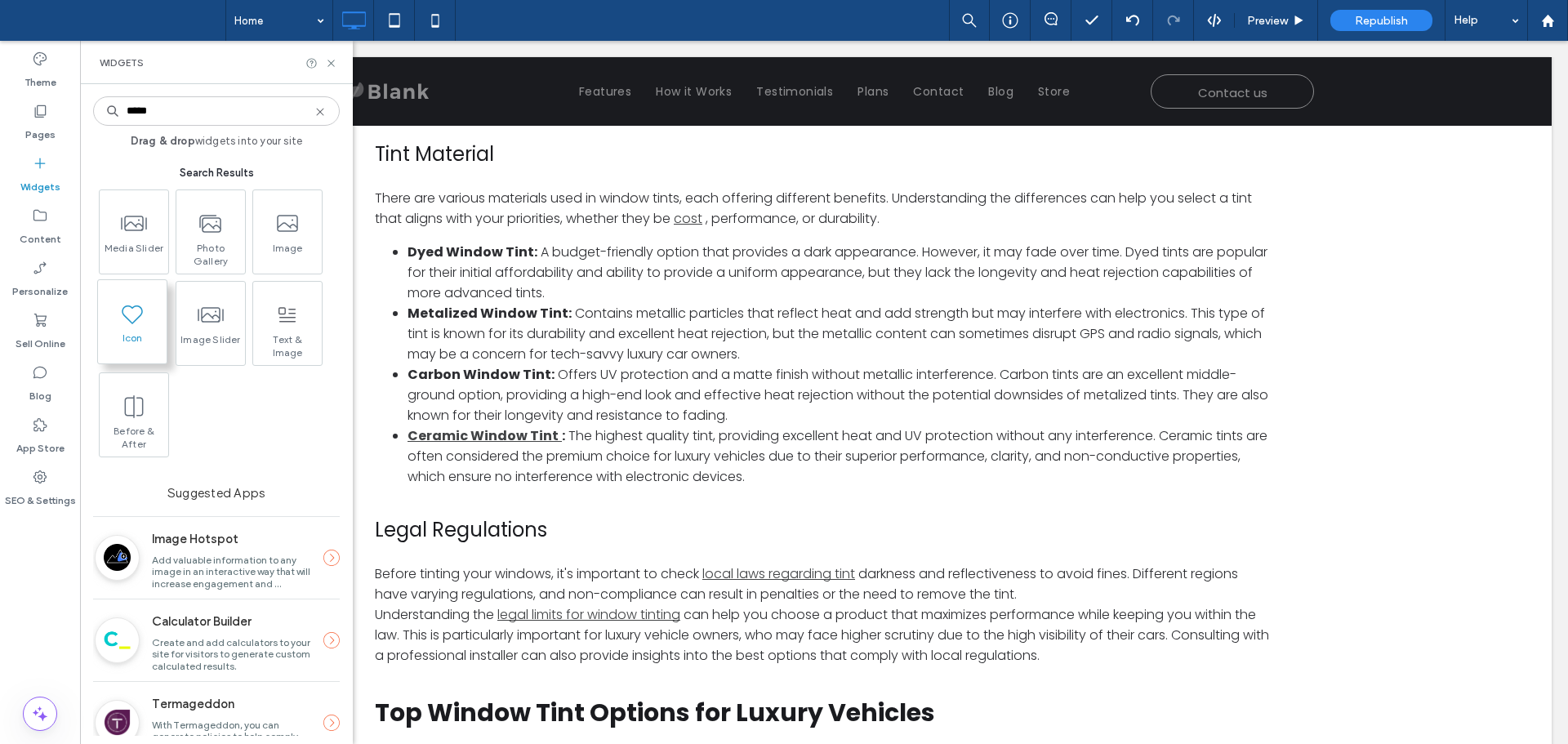
type input "*****"
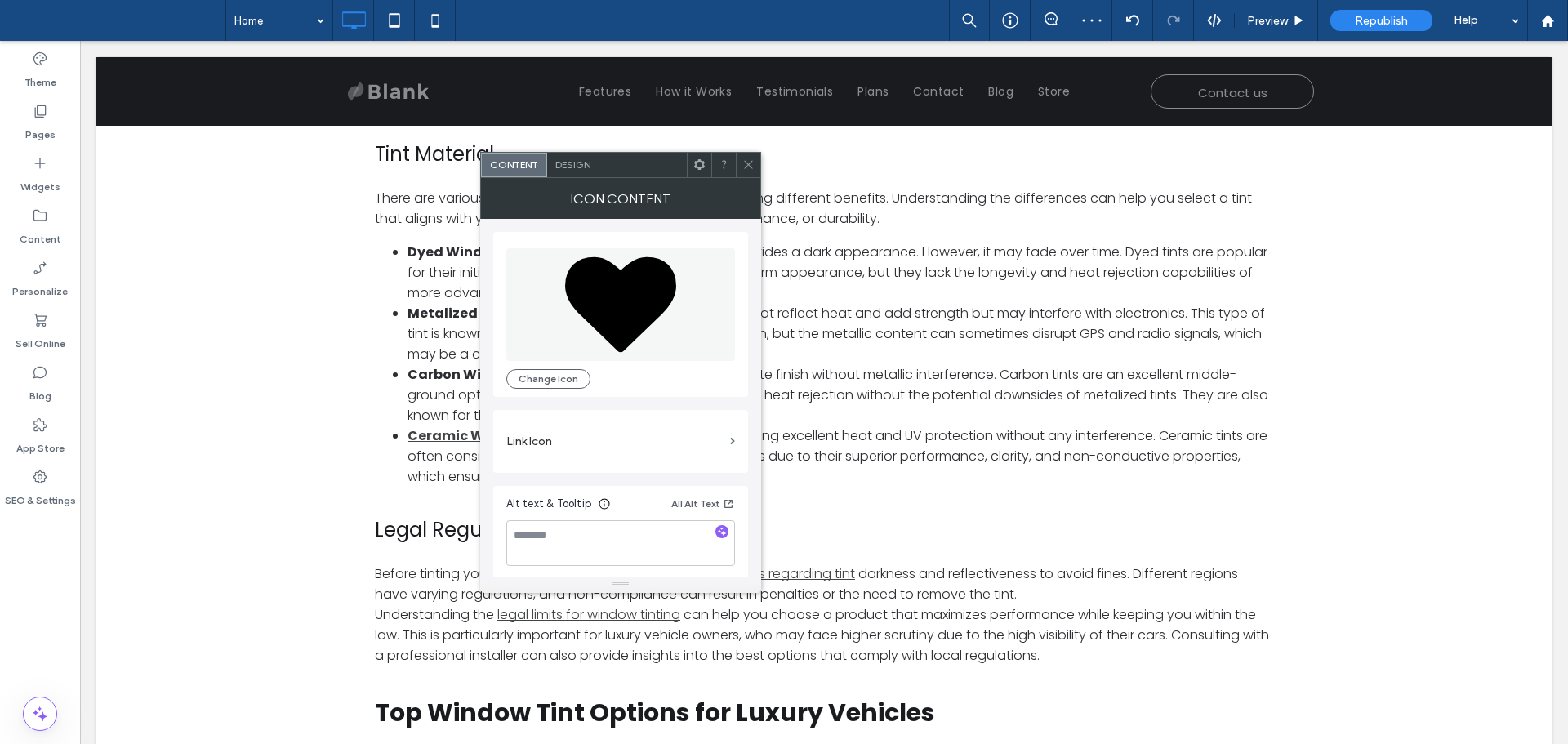
click at [745, 166] on icon at bounding box center [749, 165] width 13 height 13
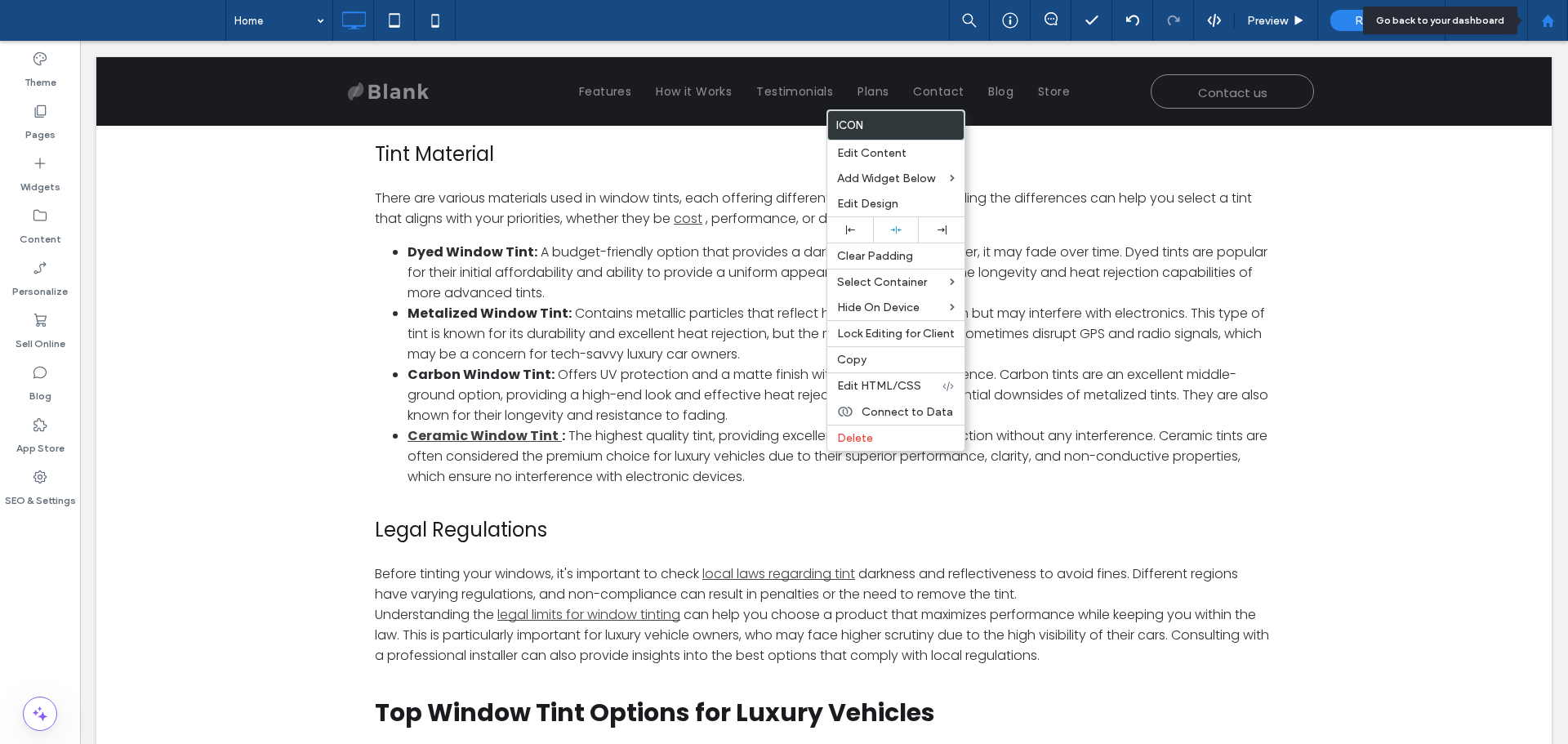
click at [1554, 18] on icon at bounding box center [1548, 21] width 14 height 14
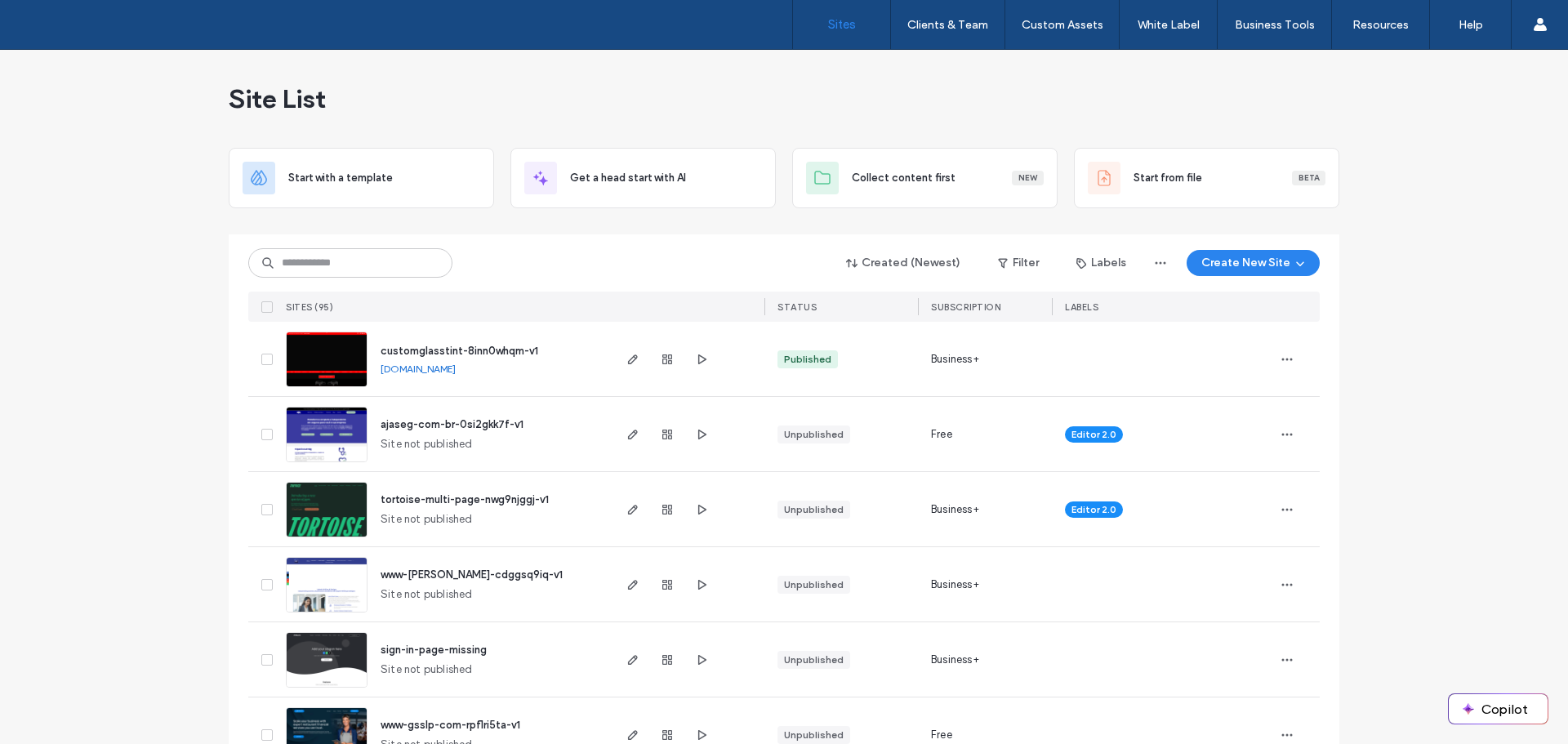
click at [334, 435] on img at bounding box center [326, 463] width 80 height 111
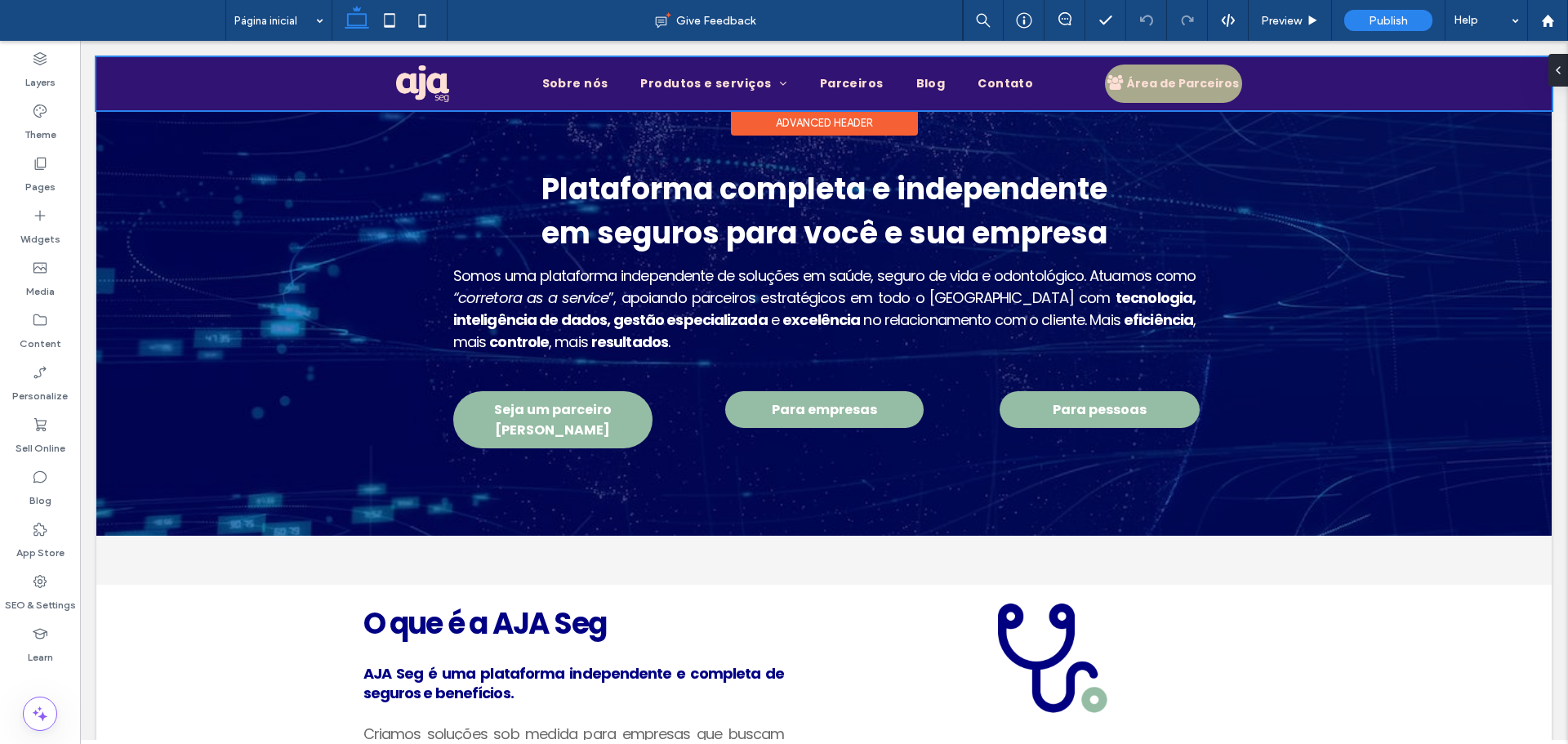
click at [807, 124] on div "Advanced Header" at bounding box center [824, 123] width 187 height 25
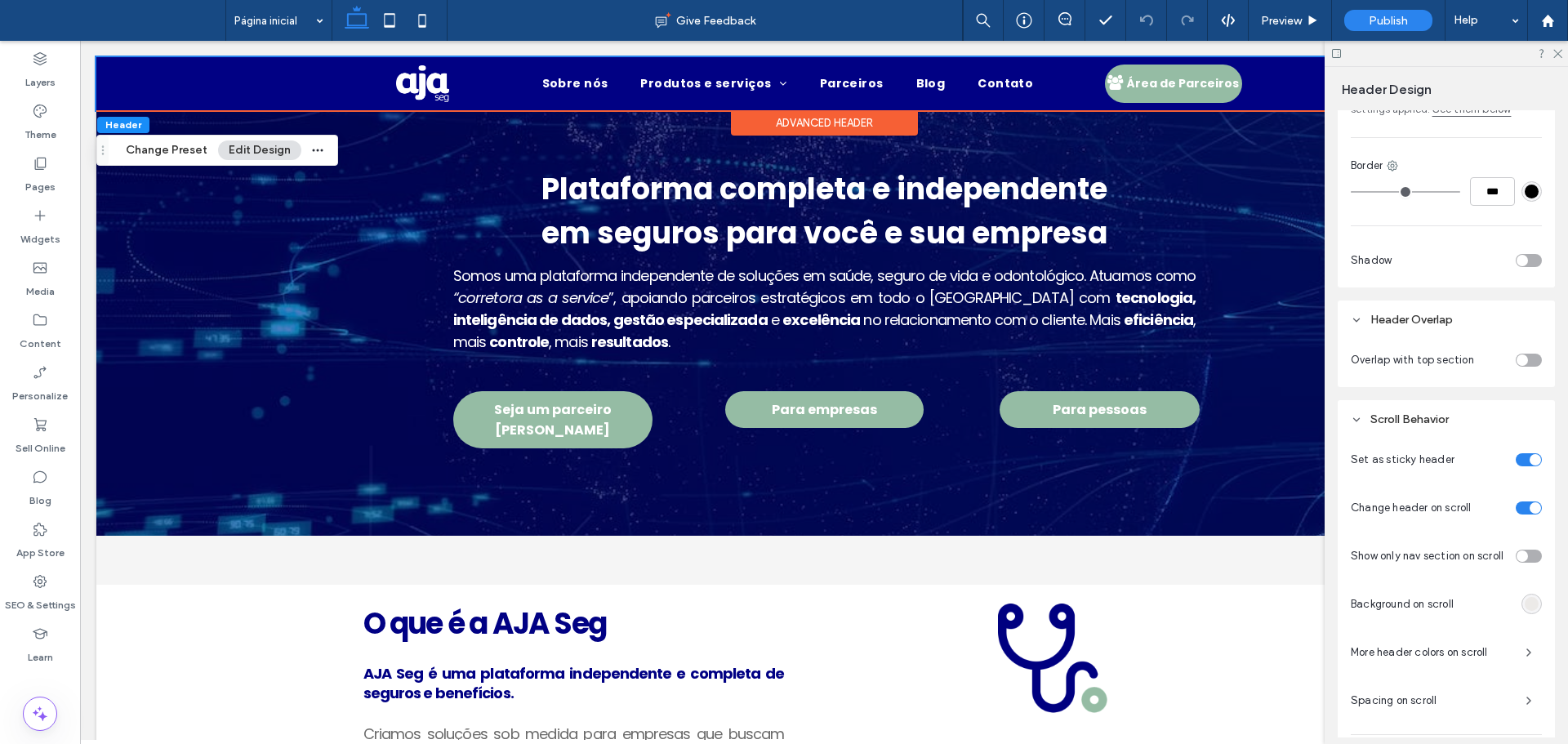
click at [1530, 455] on div "toggle" at bounding box center [1535, 460] width 12 height 12
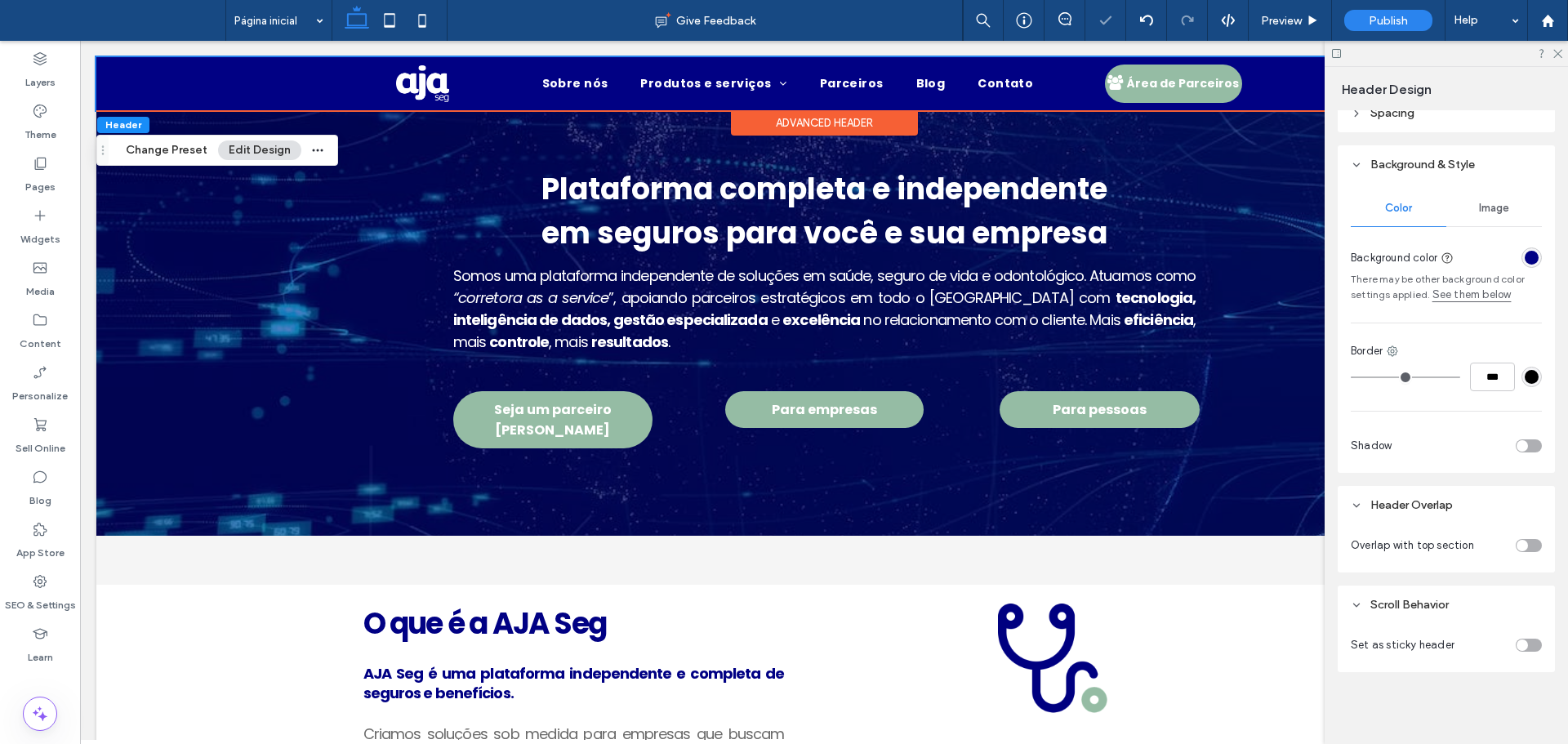
click at [1551, 50] on div at bounding box center [1446, 54] width 243 height 25
click at [1557, 56] on icon at bounding box center [1557, 53] width 11 height 11
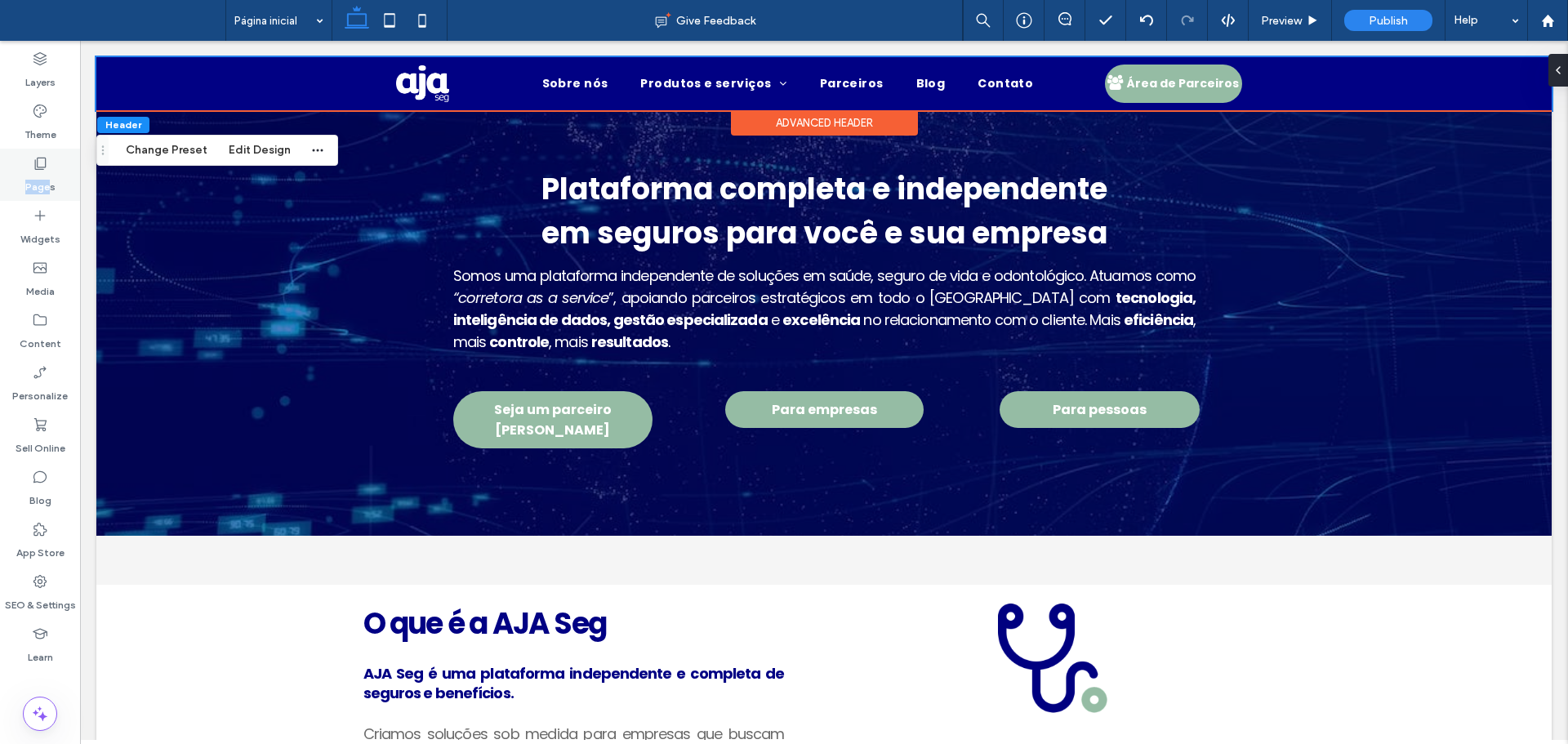
click at [51, 168] on div "Pages" at bounding box center [39, 174] width 80 height 52
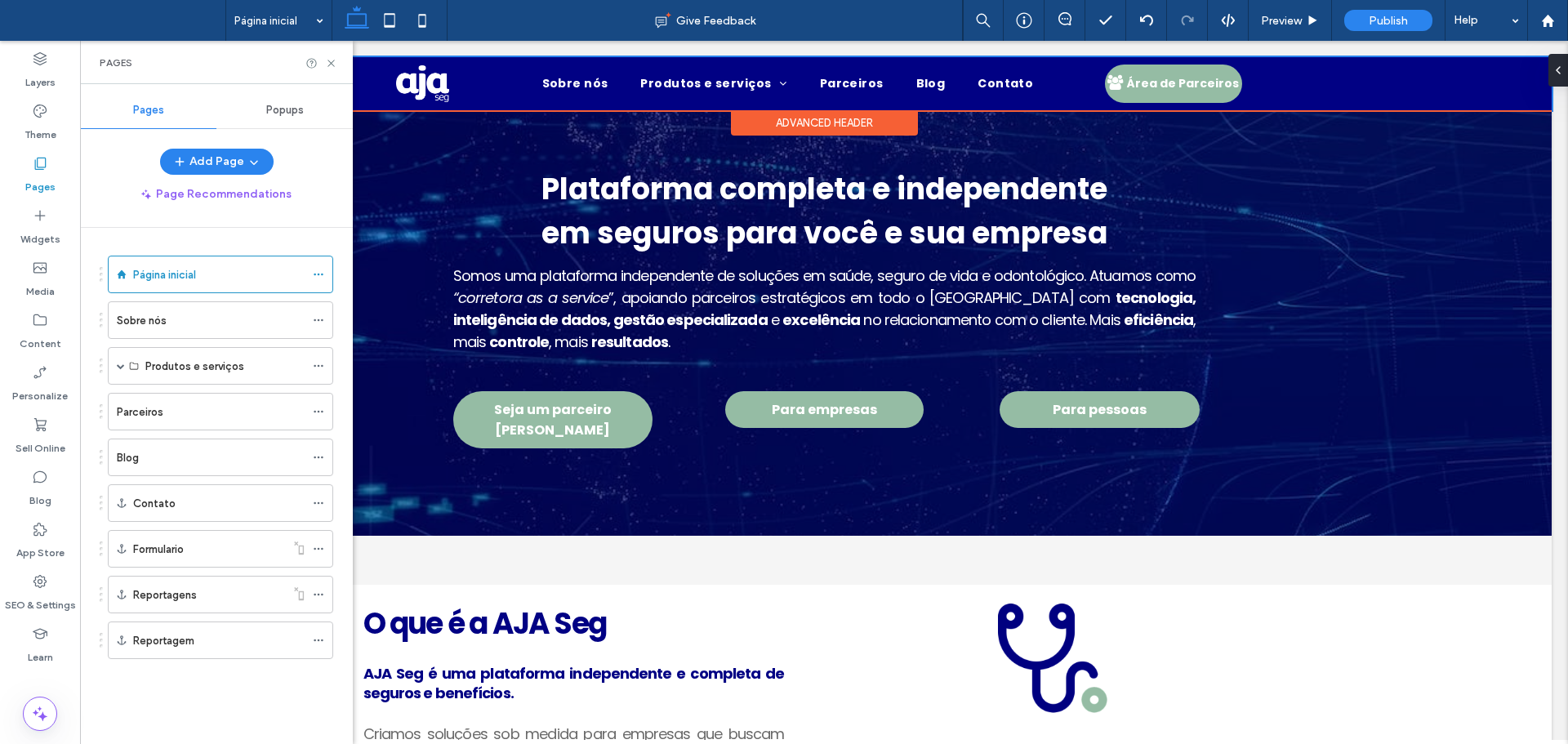
click at [39, 125] on label "Theme" at bounding box center [40, 131] width 32 height 23
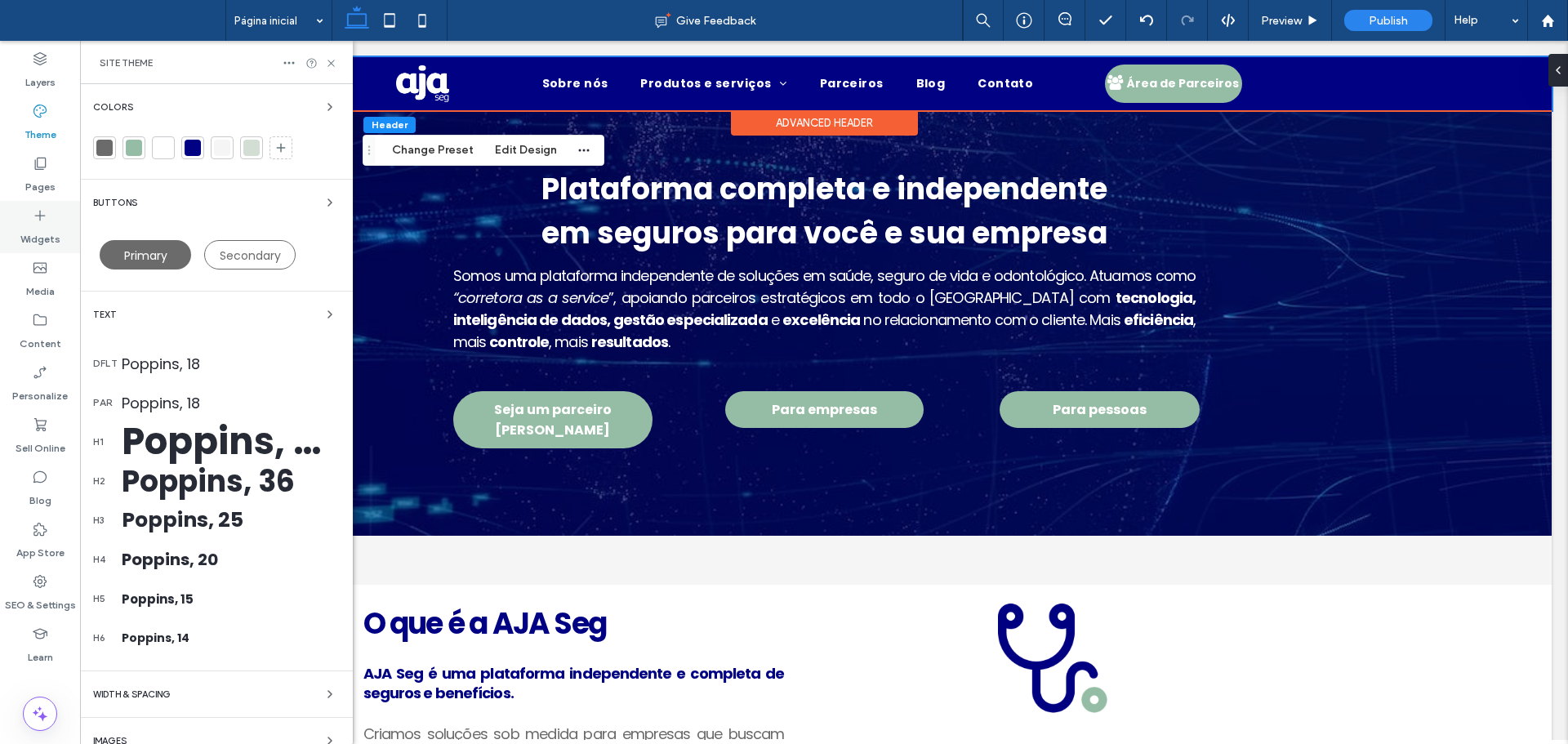
click at [42, 228] on label "Widgets" at bounding box center [40, 235] width 40 height 23
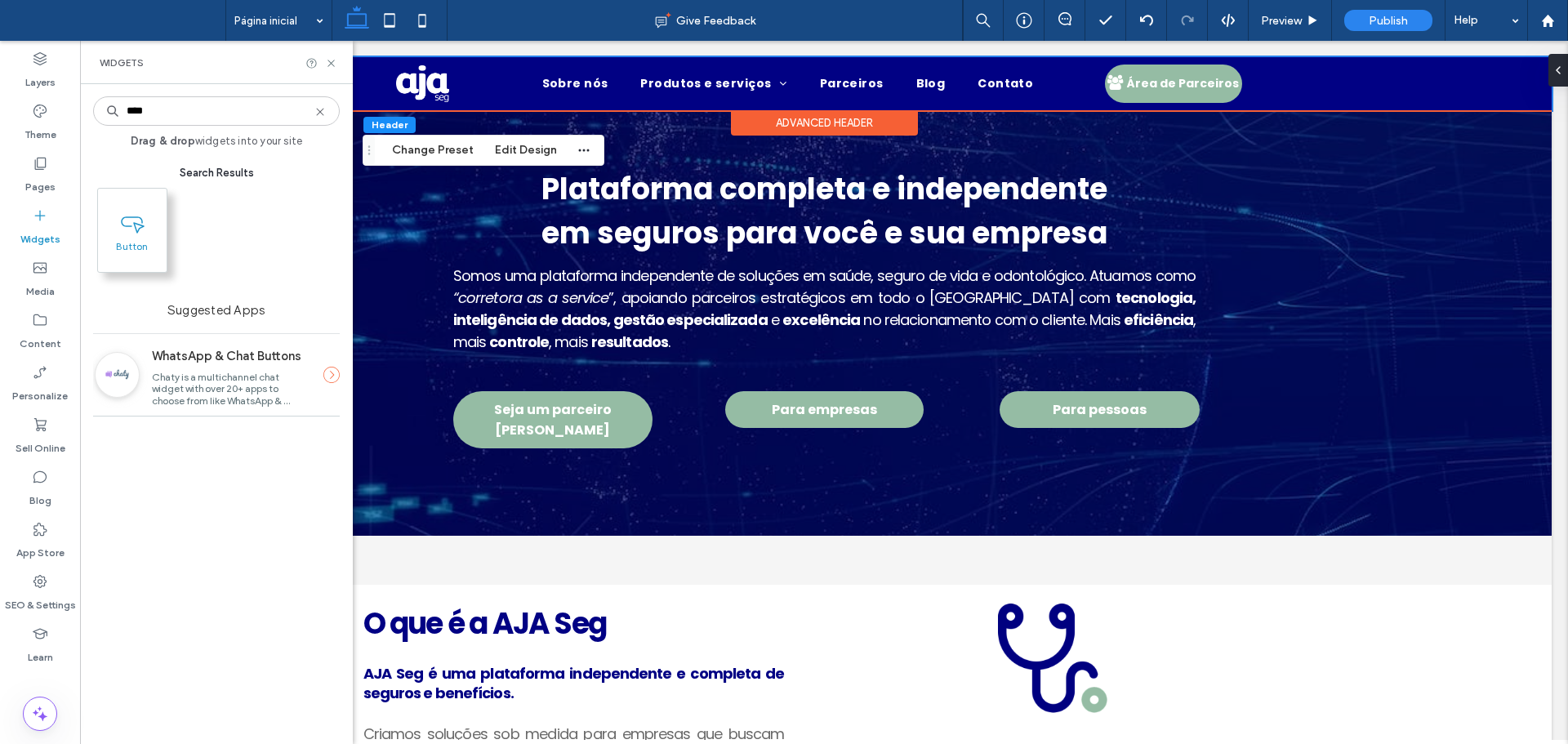
type input "****"
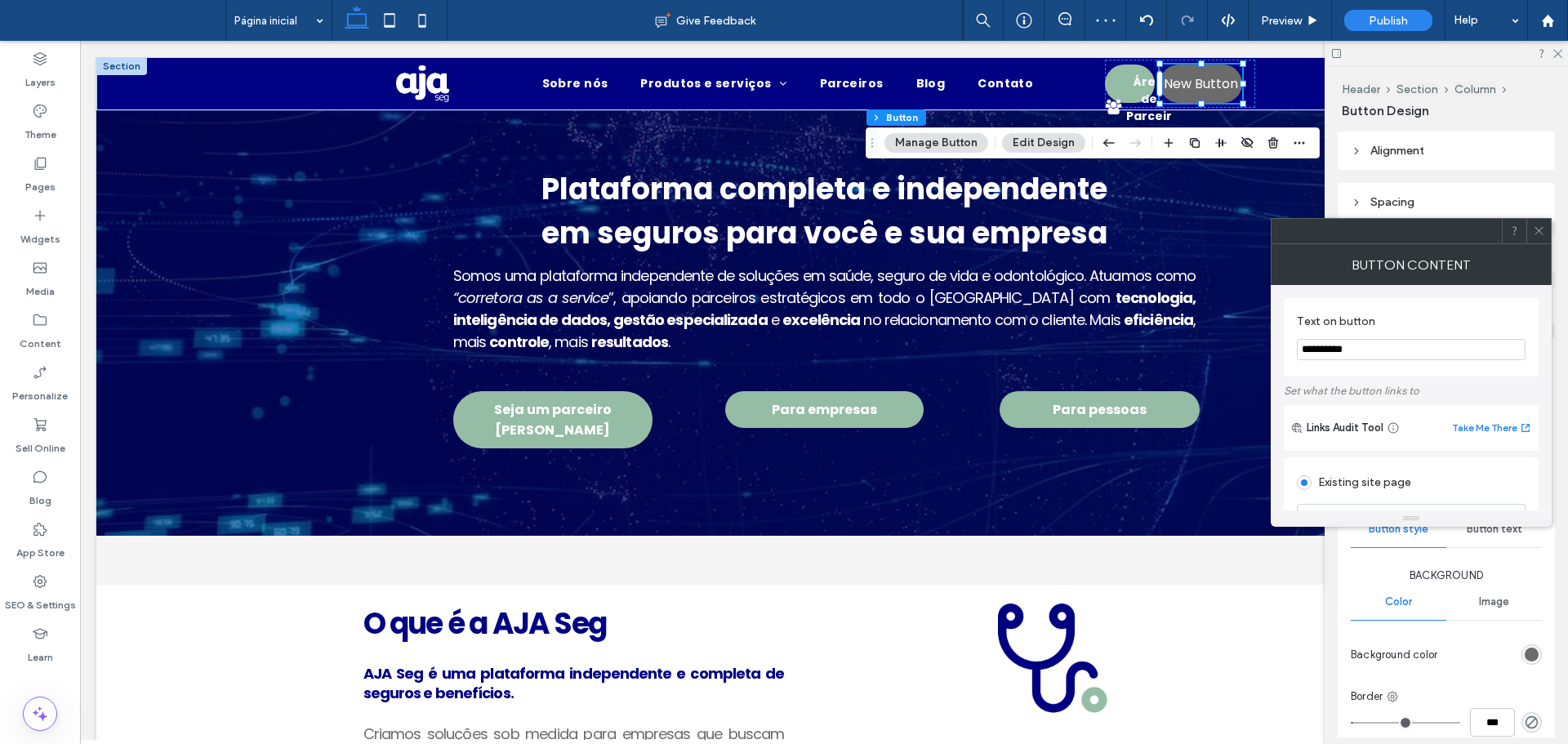
click at [1542, 230] on icon at bounding box center [1539, 231] width 13 height 13
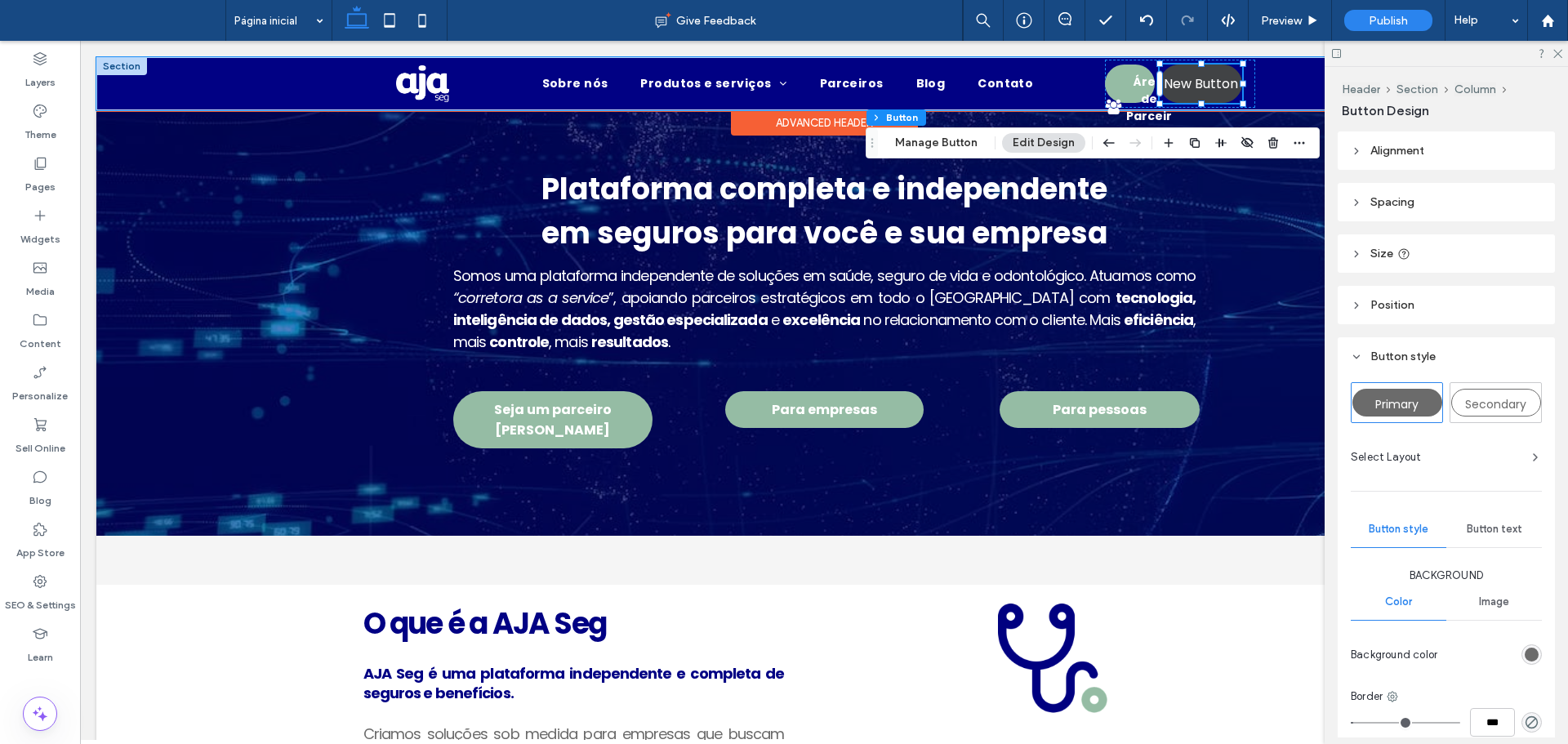
click at [1201, 88] on span "New Button" at bounding box center [1200, 83] width 74 height 21
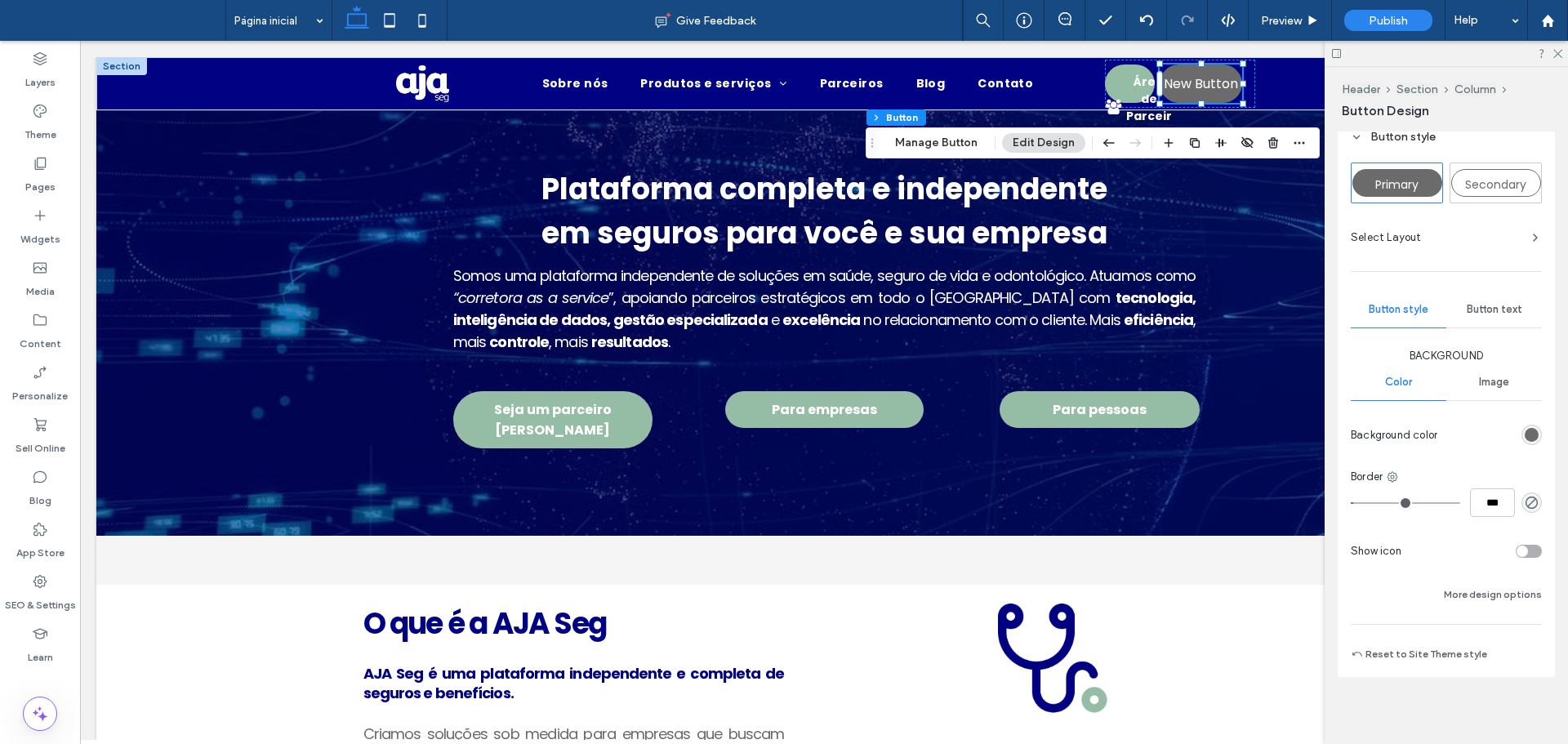
scroll to position [224, 0]
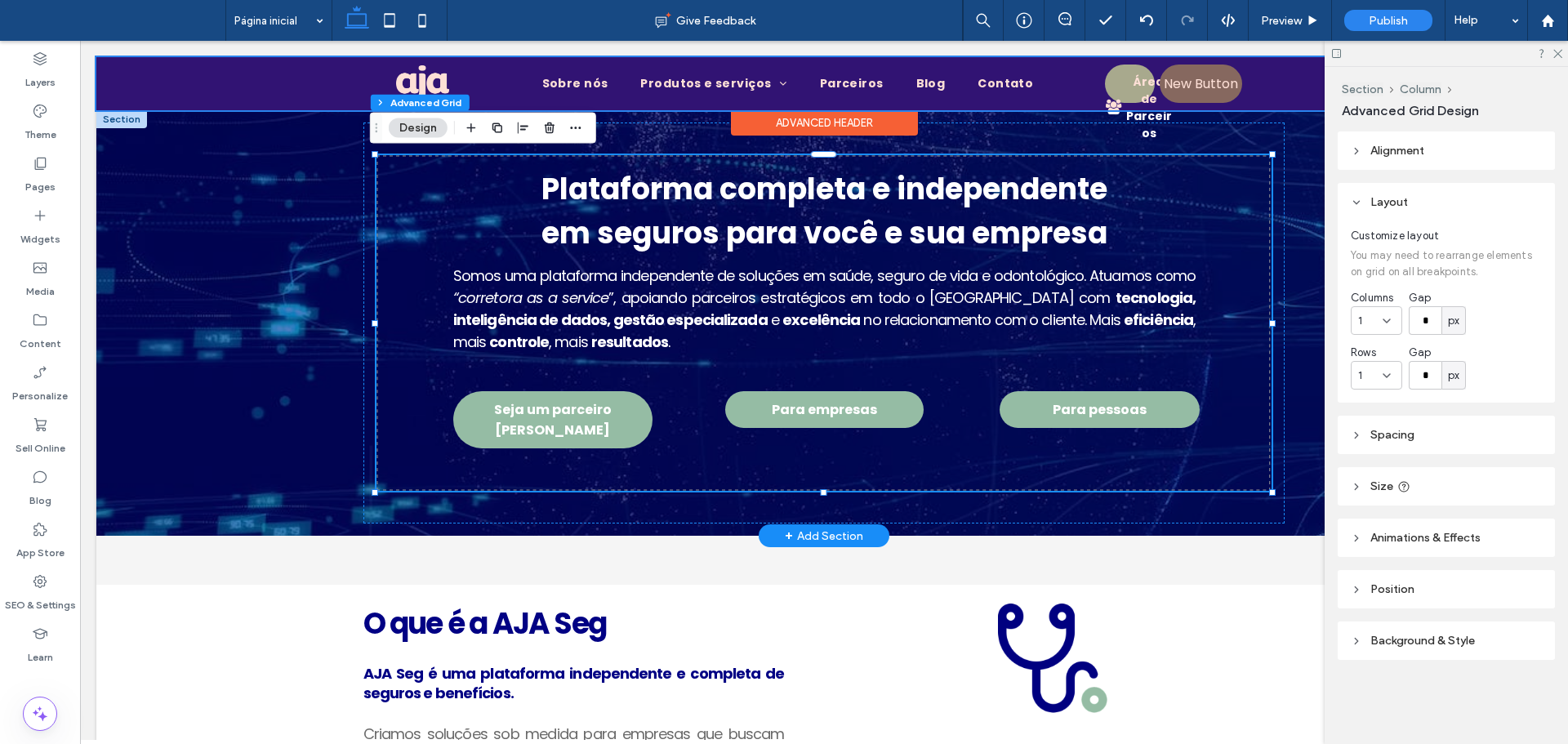
click at [1197, 79] on div at bounding box center [824, 83] width 1455 height 53
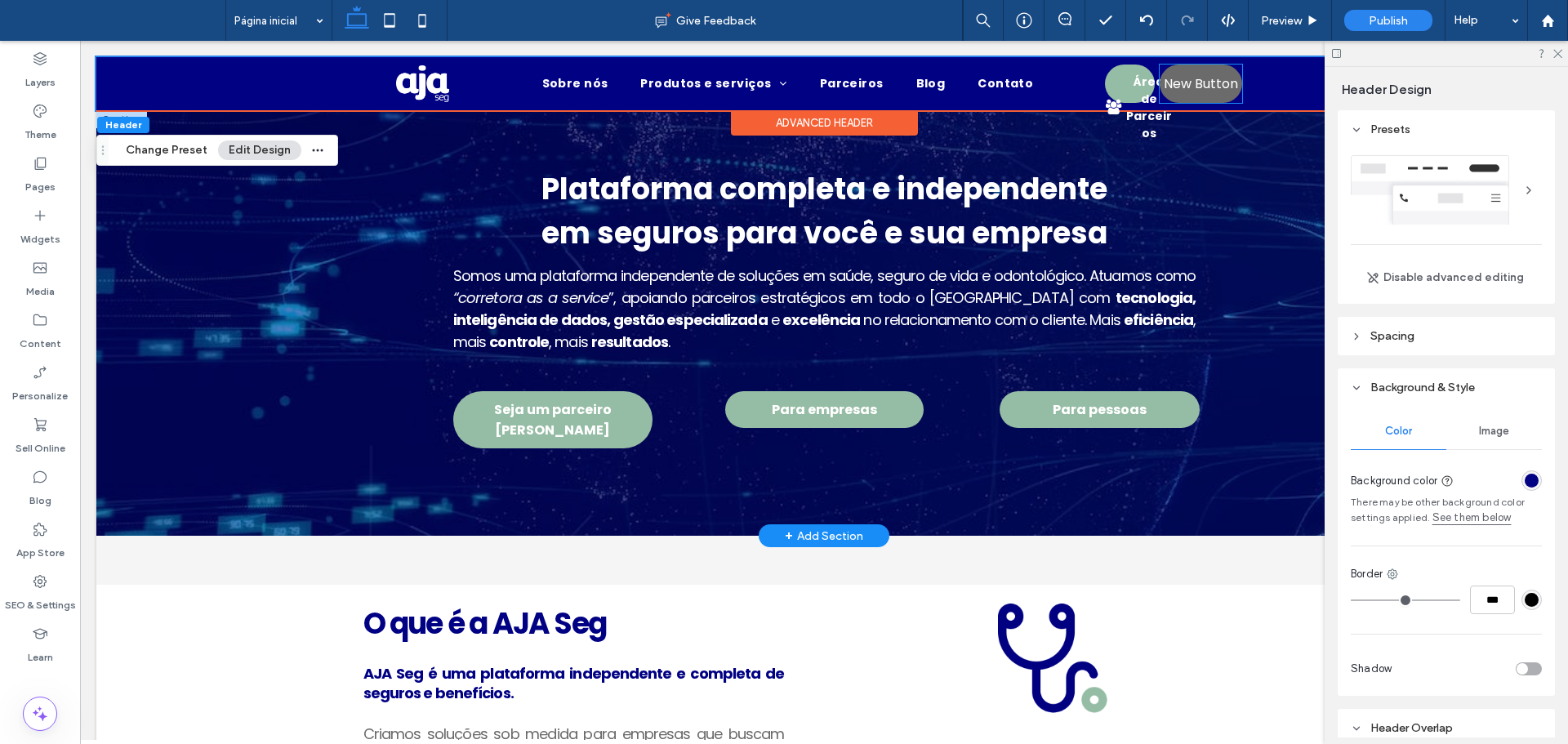
click at [1197, 79] on span "New Button" at bounding box center [1200, 83] width 74 height 21
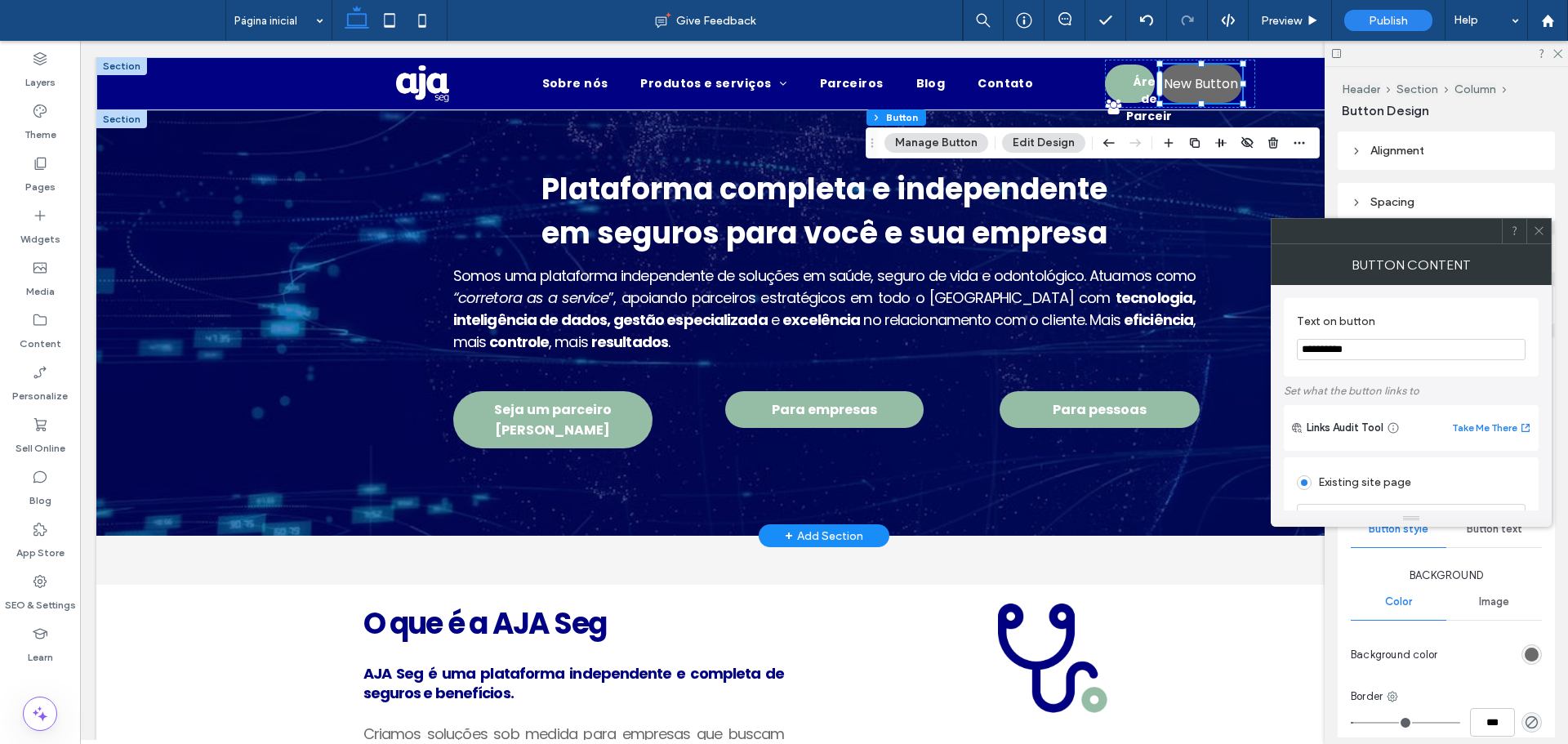
click at [1538, 231] on icon at bounding box center [1539, 231] width 13 height 13
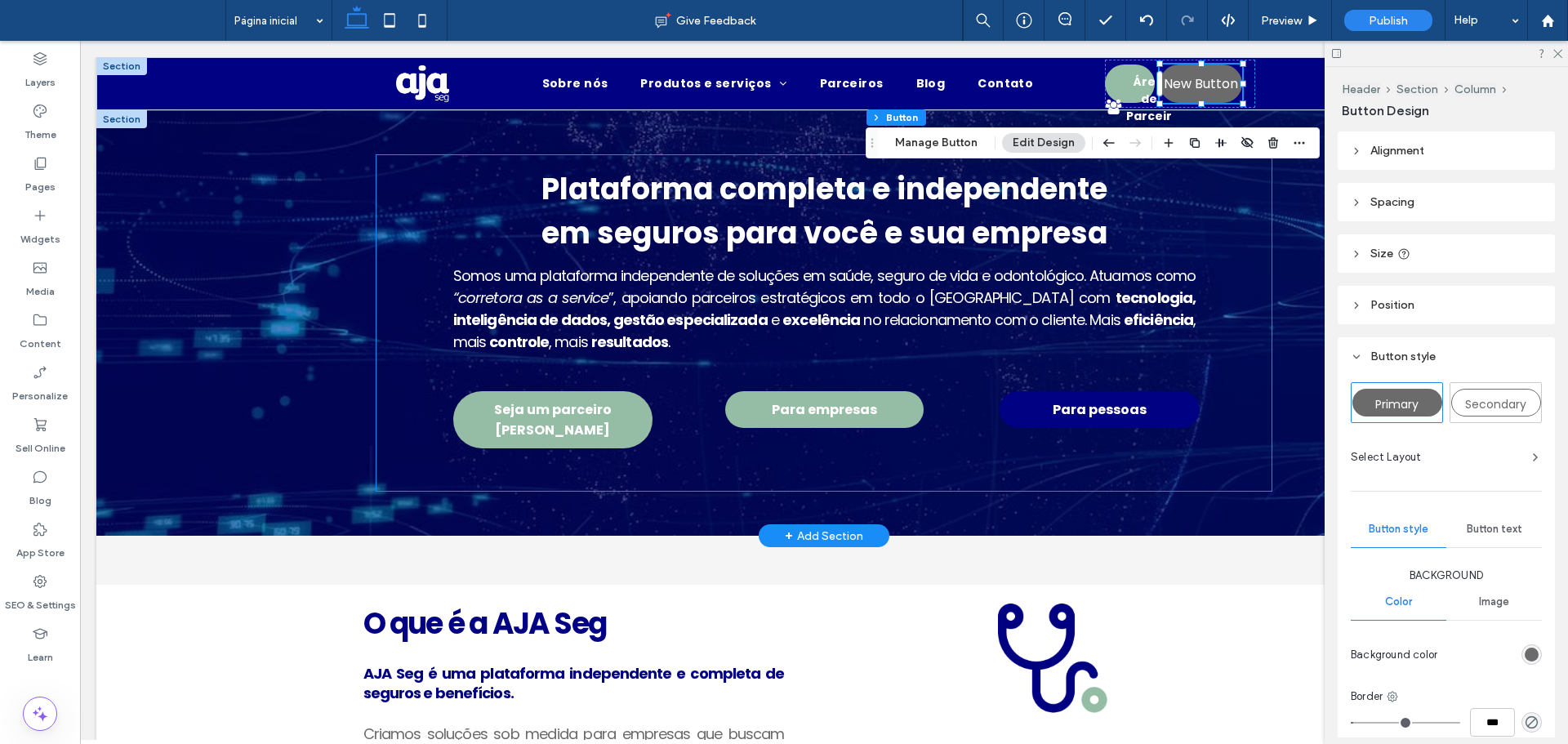
click at [1111, 403] on span "Para pessoas" at bounding box center [1099, 409] width 94 height 21
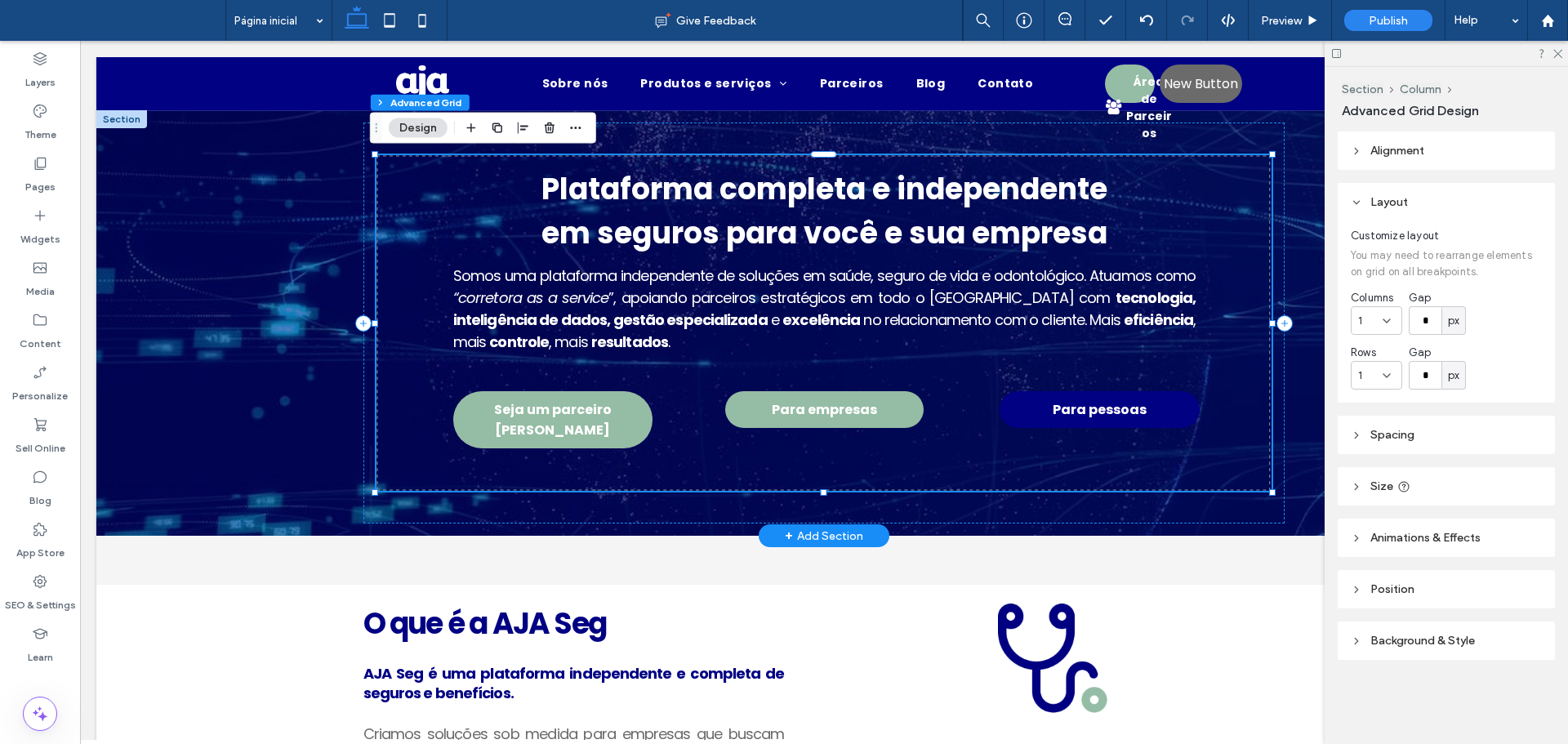
click at [1157, 405] on link "Para pessoas" at bounding box center [1100, 409] width 200 height 37
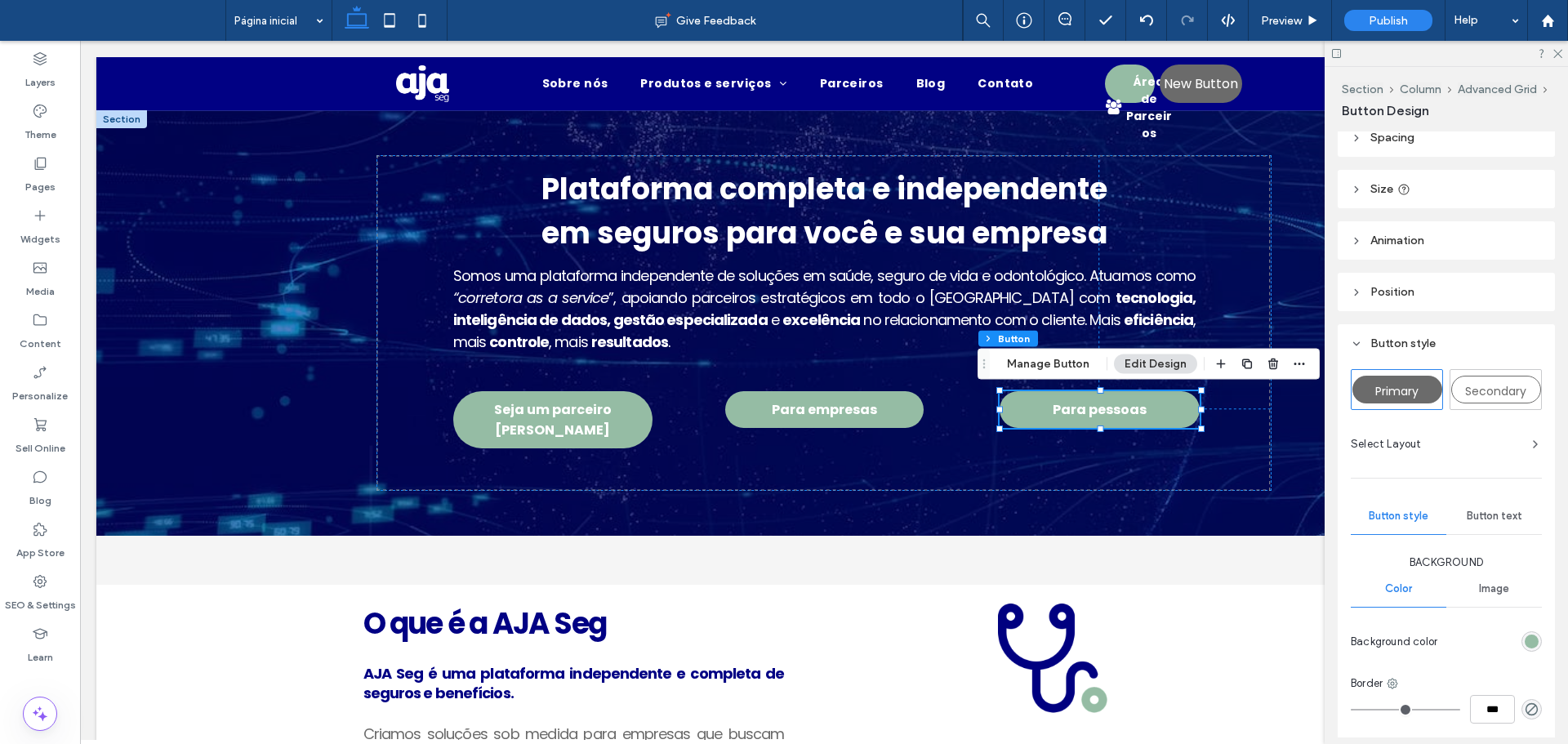
scroll to position [0, 0]
